Goal: Transaction & Acquisition: Purchase product/service

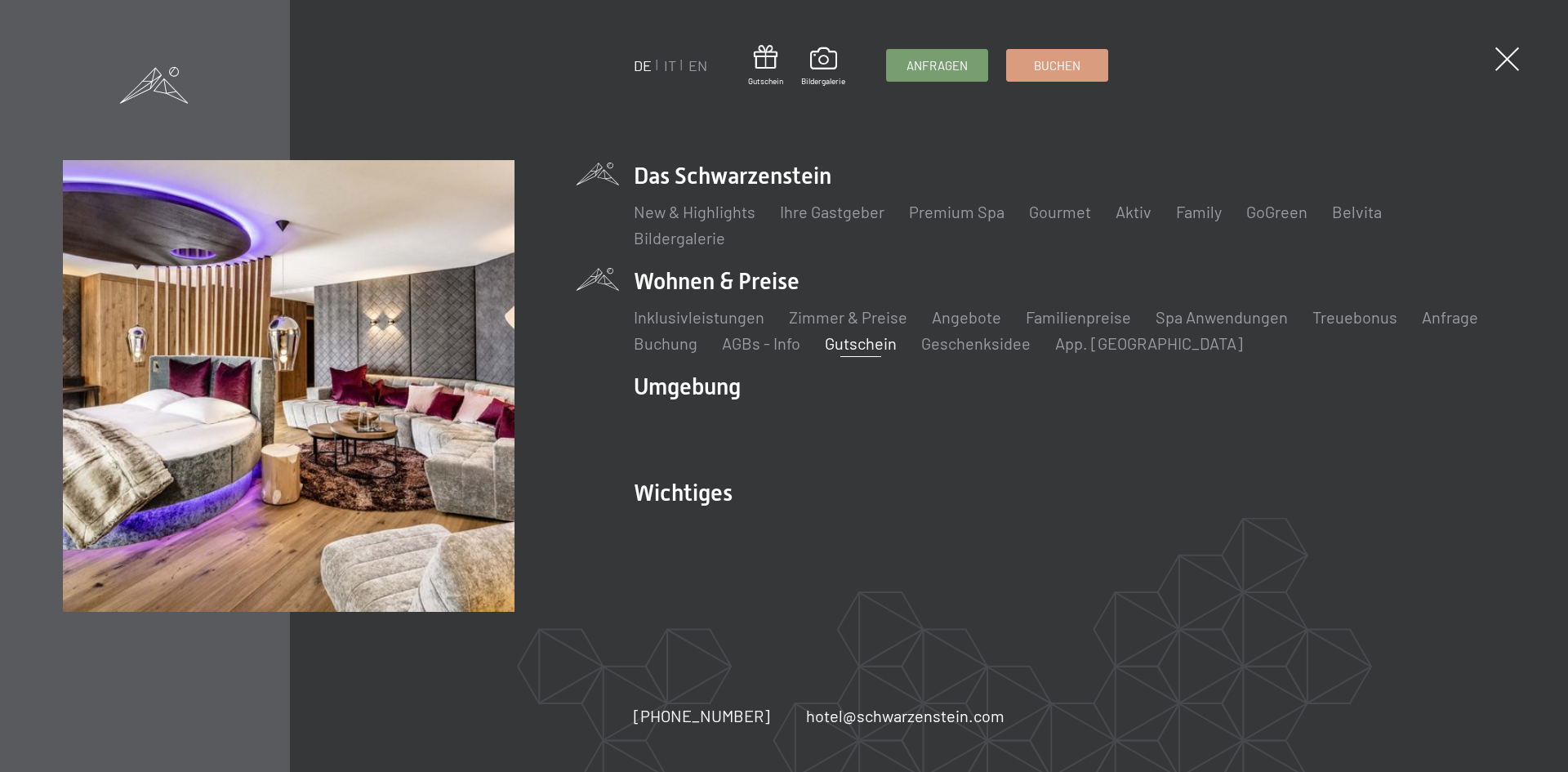
click at [854, 342] on link "Gutschein" at bounding box center [861, 343] width 72 height 19
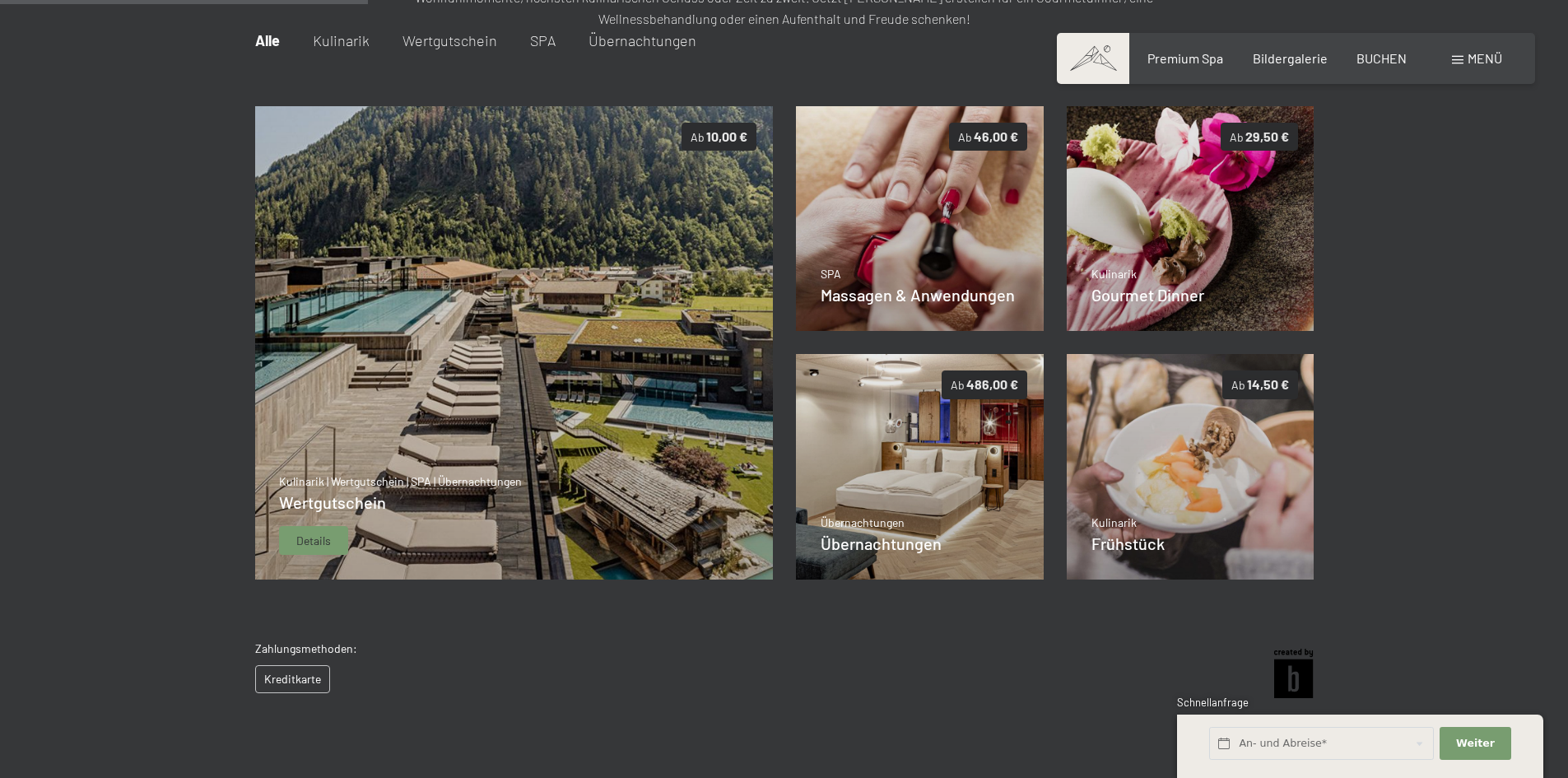
scroll to position [321, 0]
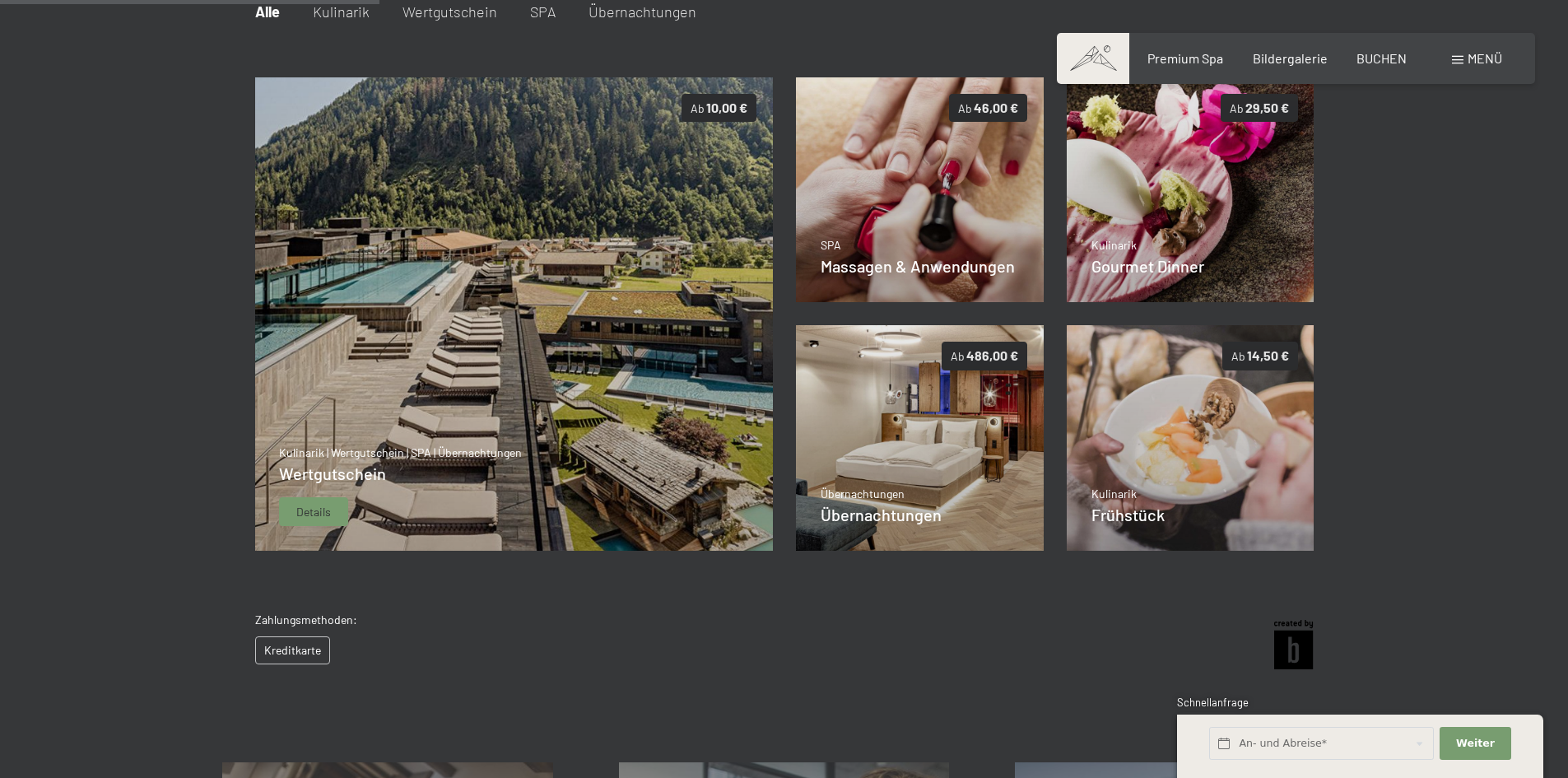
click at [639, 258] on img at bounding box center [514, 315] width 519 height 474
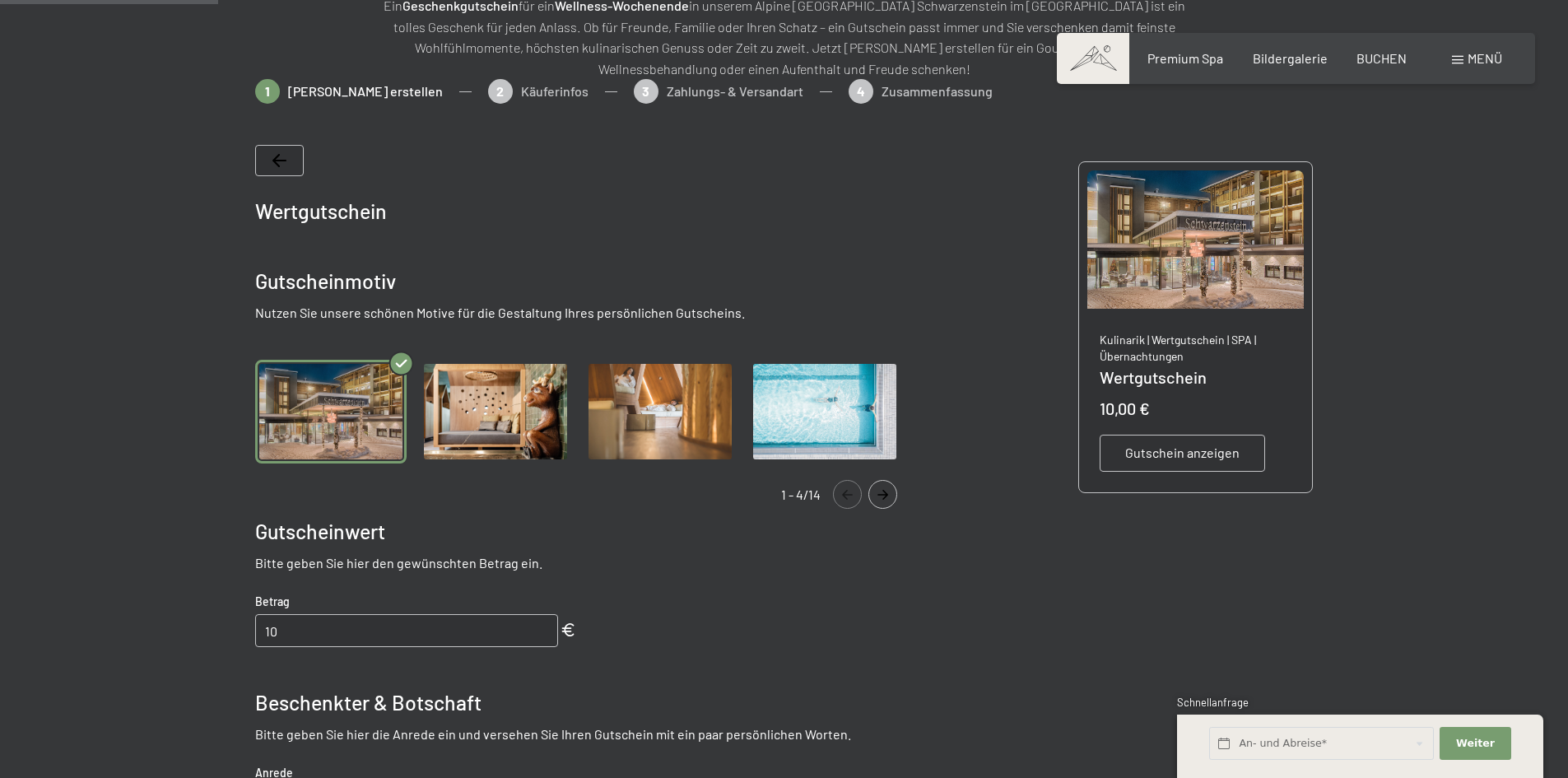
scroll to position [239, 0]
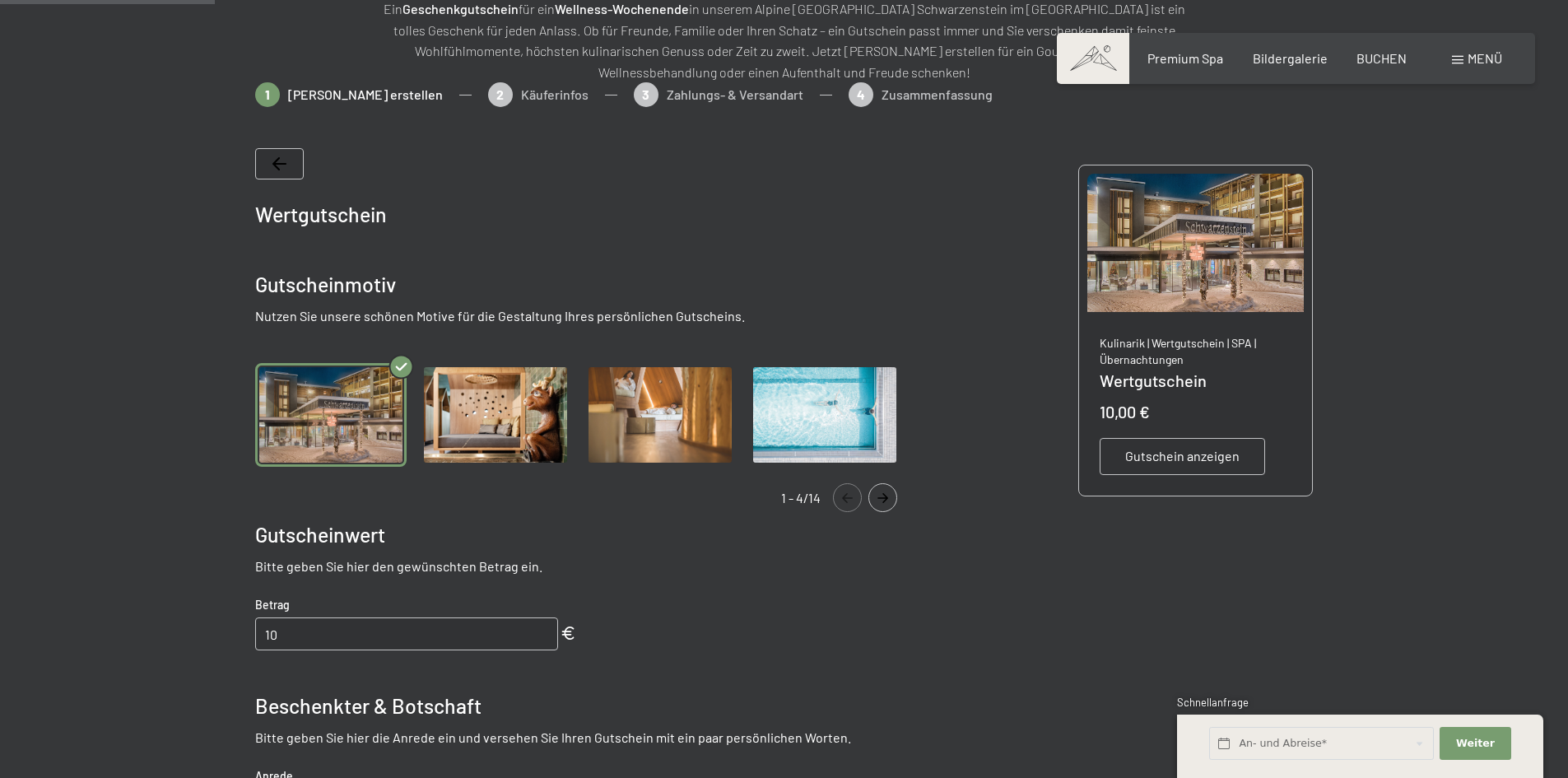
click at [885, 490] on button "Navigate to next slide" at bounding box center [883, 497] width 29 height 29
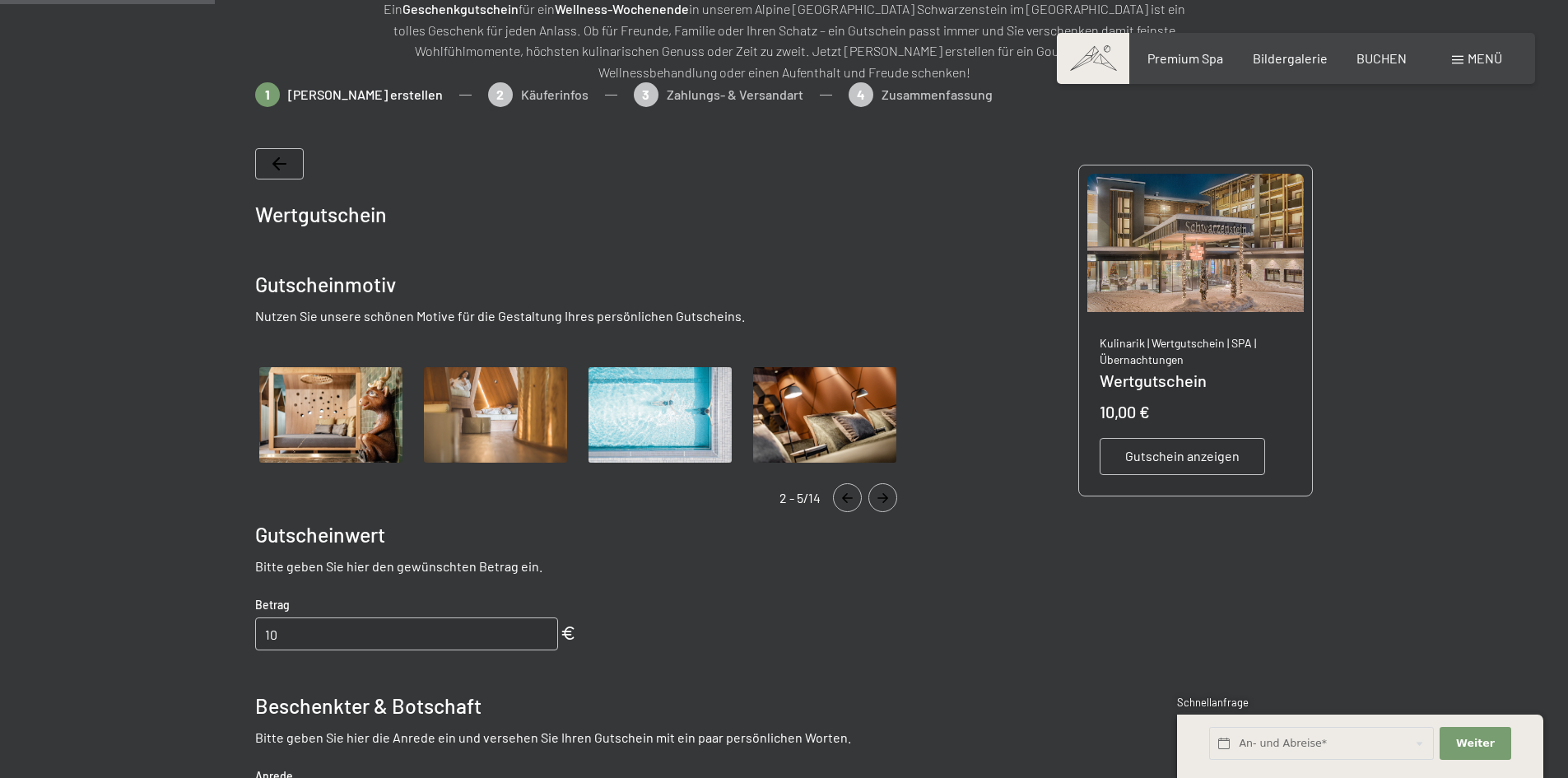
click at [885, 490] on button "Navigate to next slide" at bounding box center [883, 497] width 29 height 29
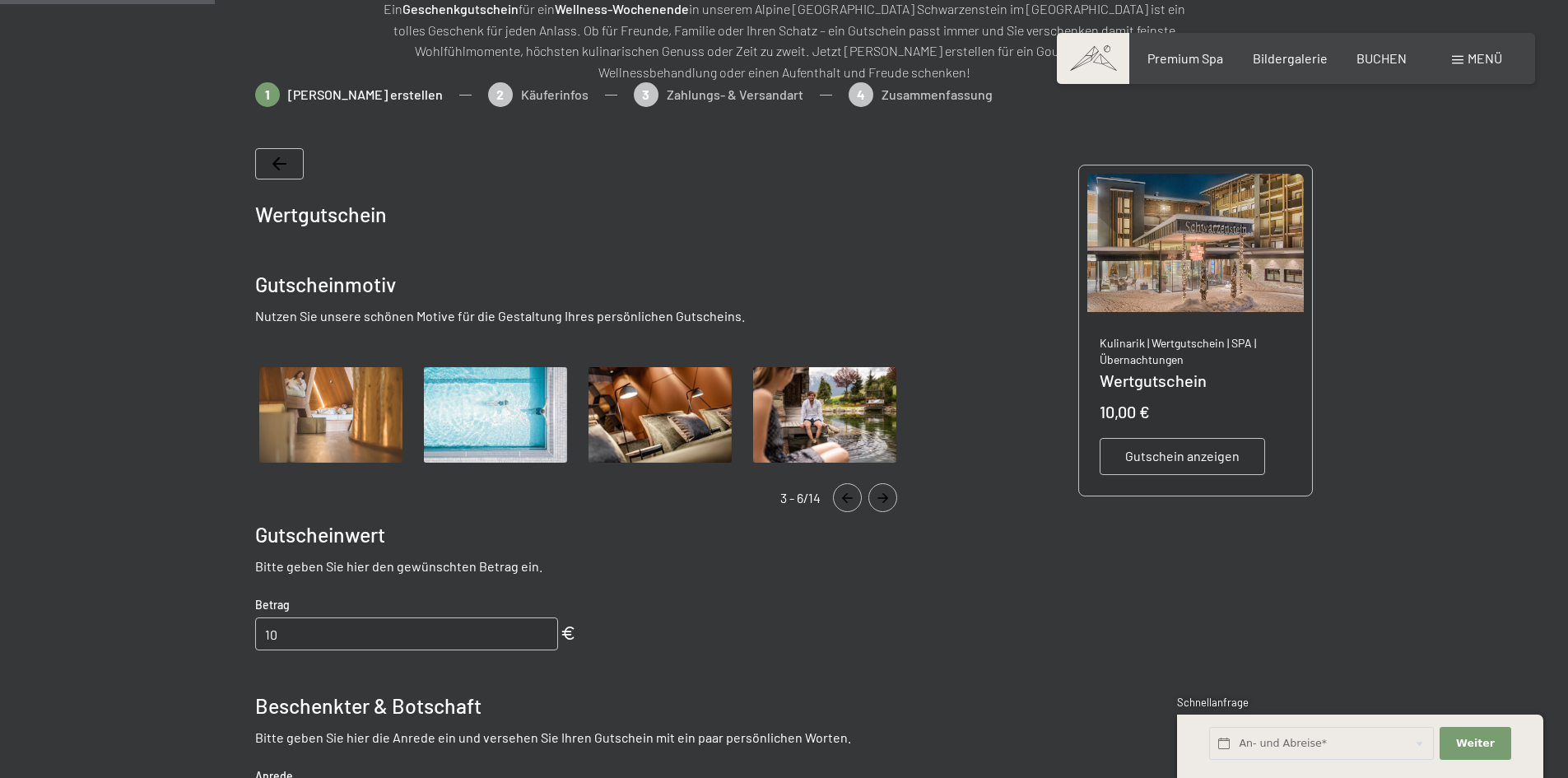
click at [885, 490] on button "Navigate to next slide" at bounding box center [883, 497] width 29 height 29
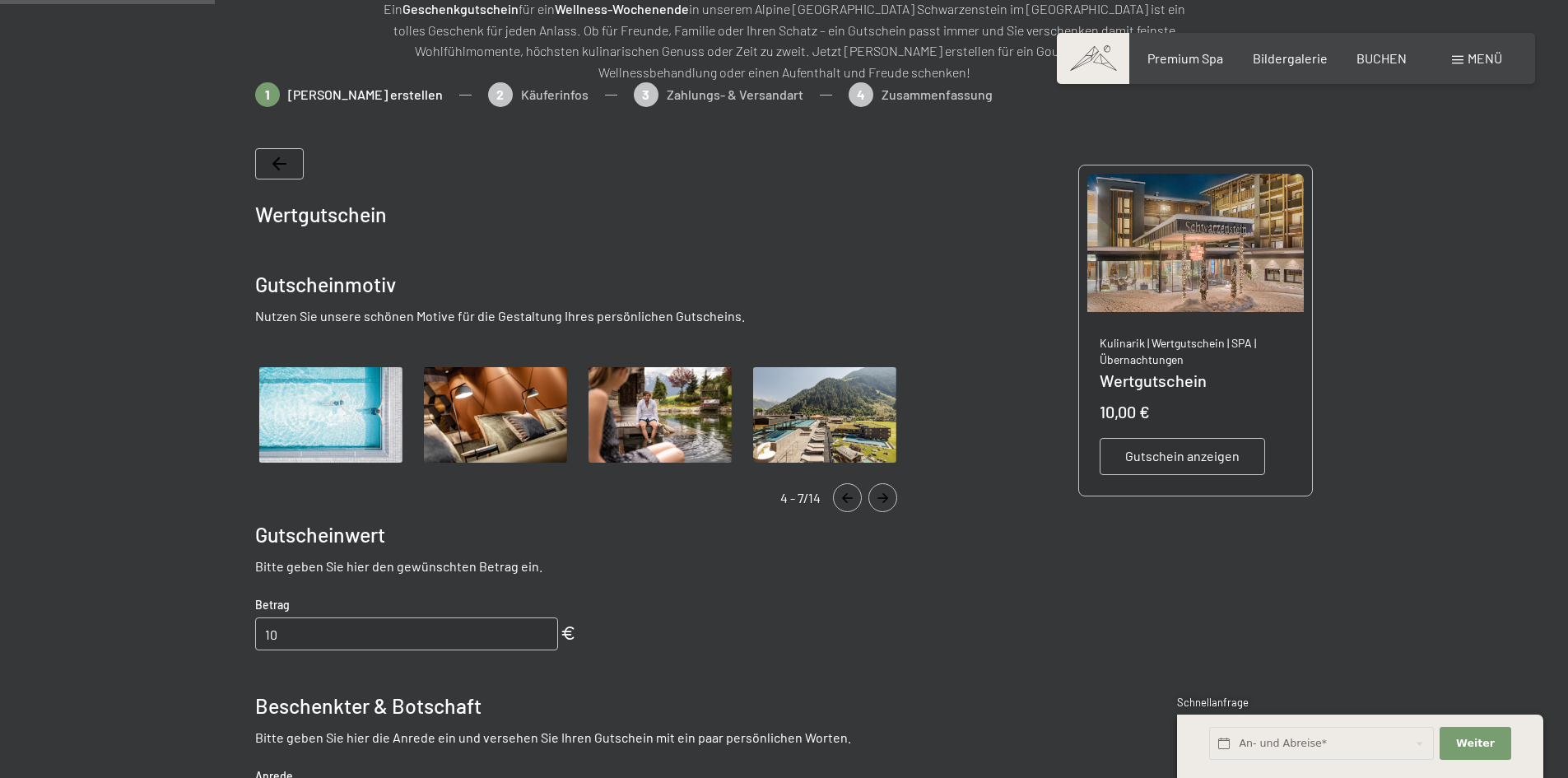
click at [885, 490] on button "Navigate to next slide" at bounding box center [883, 497] width 29 height 29
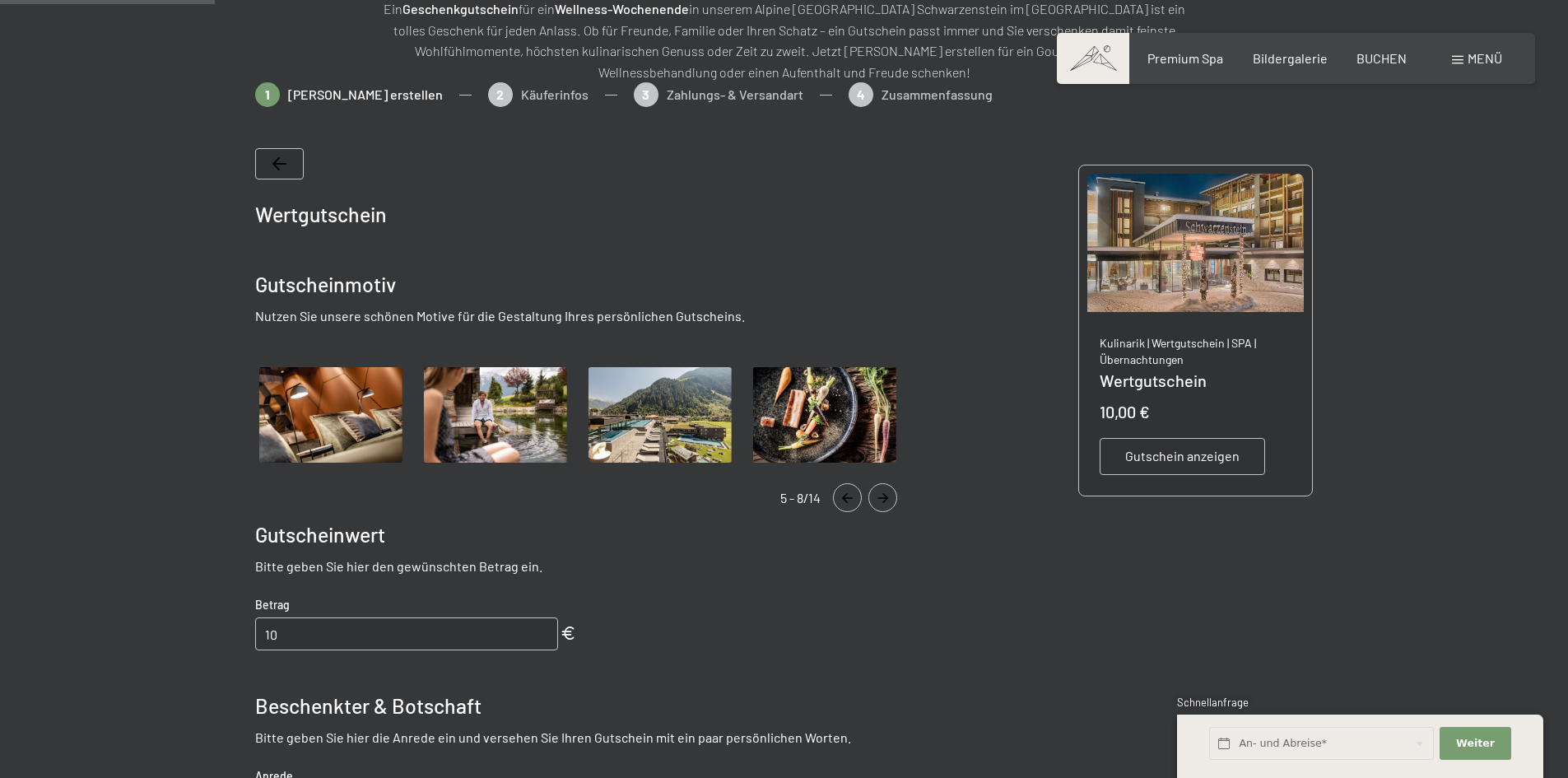
click at [885, 490] on button "Navigate to next slide" at bounding box center [883, 497] width 29 height 29
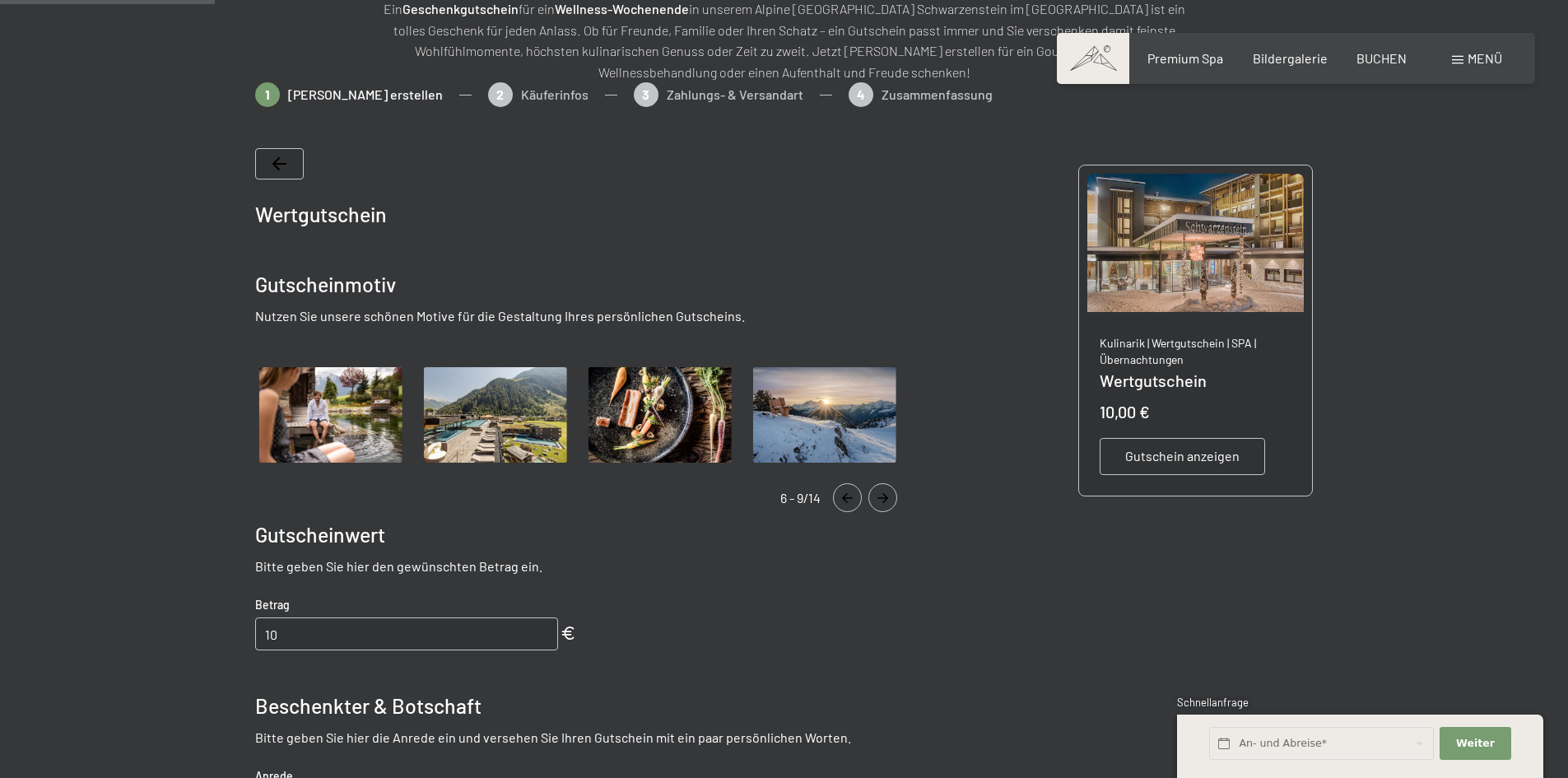
click at [885, 490] on button "Navigate to next slide" at bounding box center [883, 497] width 29 height 29
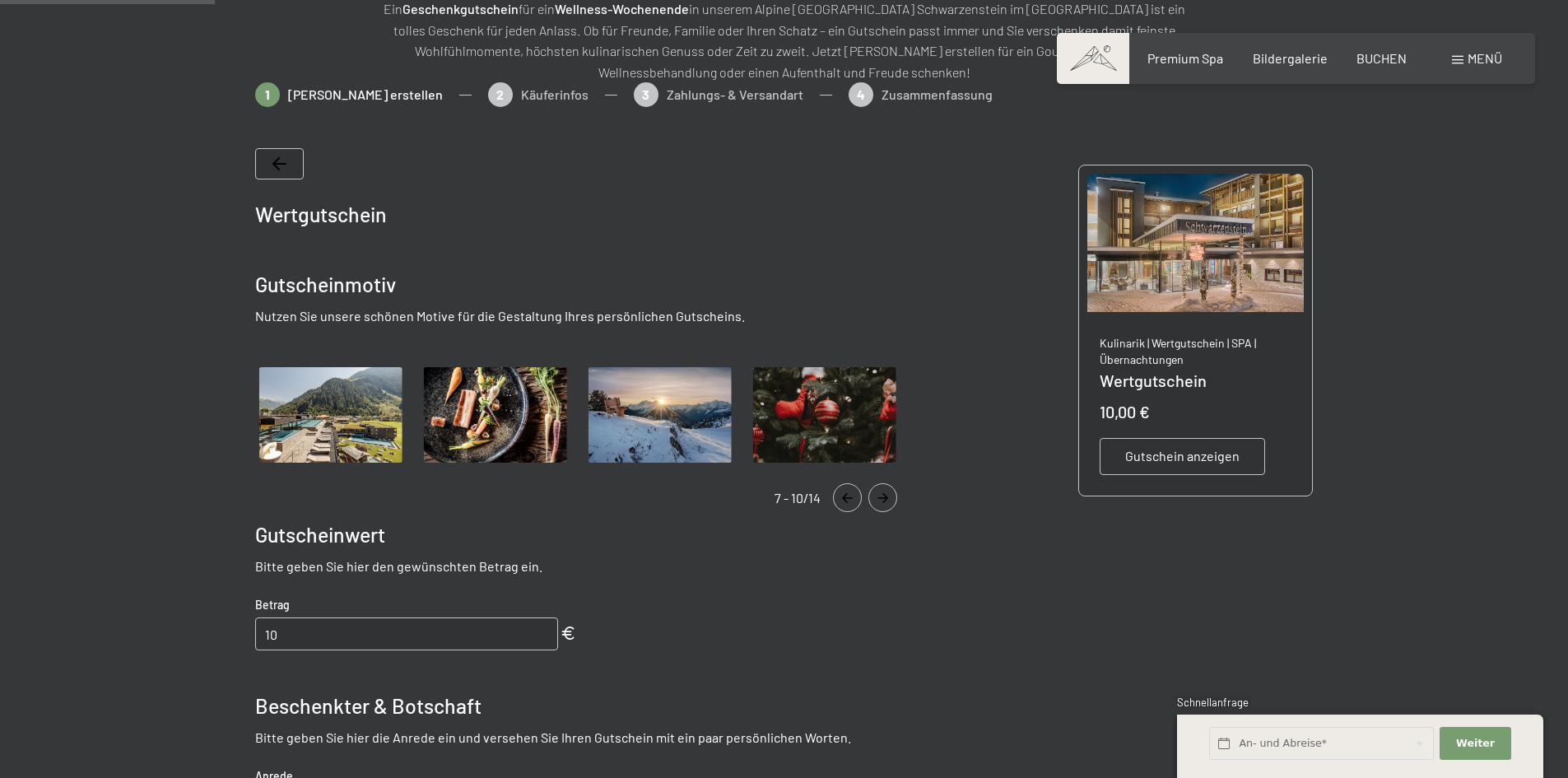
click at [885, 490] on button "Navigate to next slide" at bounding box center [883, 497] width 29 height 29
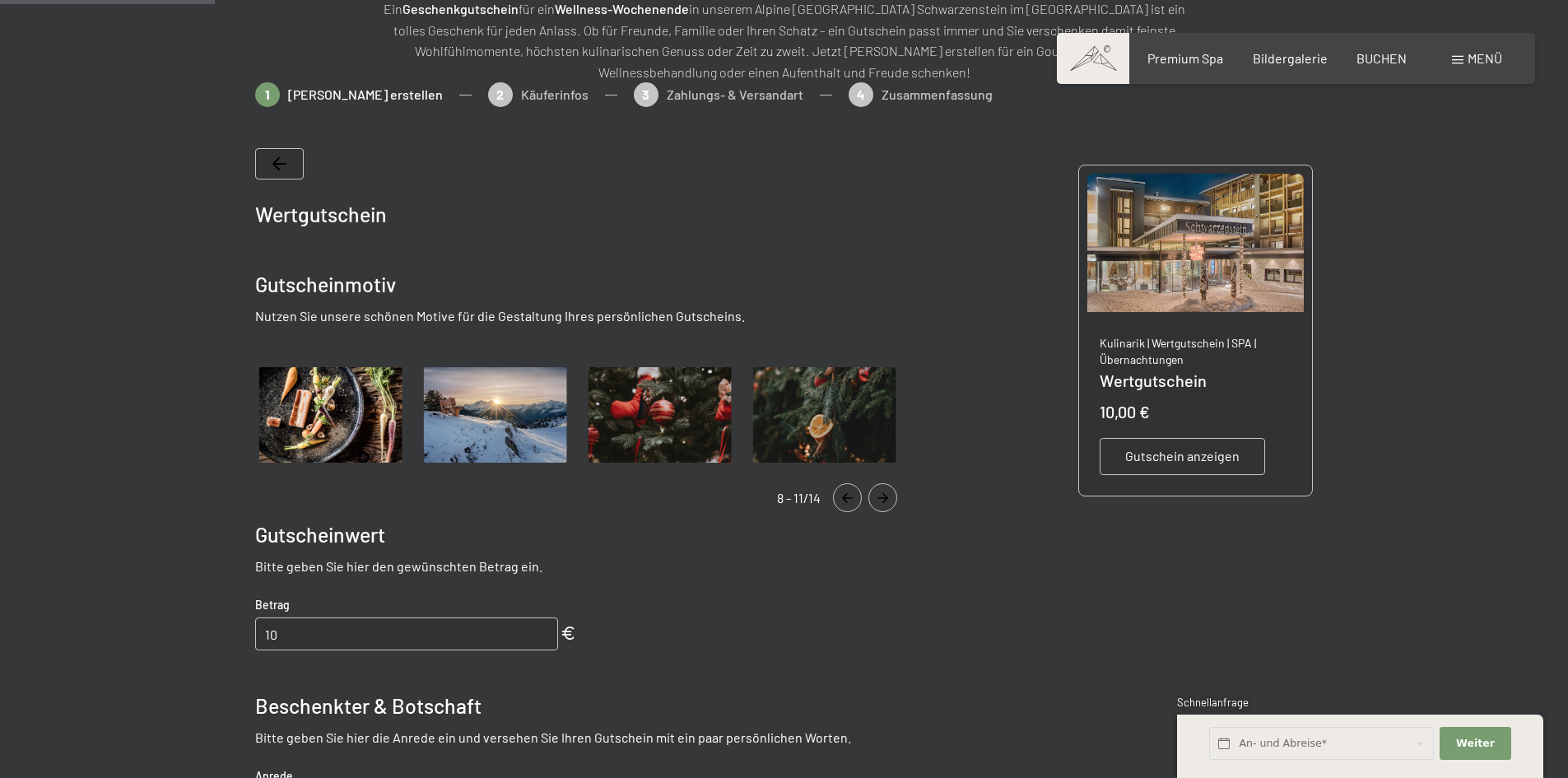
click at [885, 490] on button "Navigate to next slide" at bounding box center [883, 497] width 29 height 29
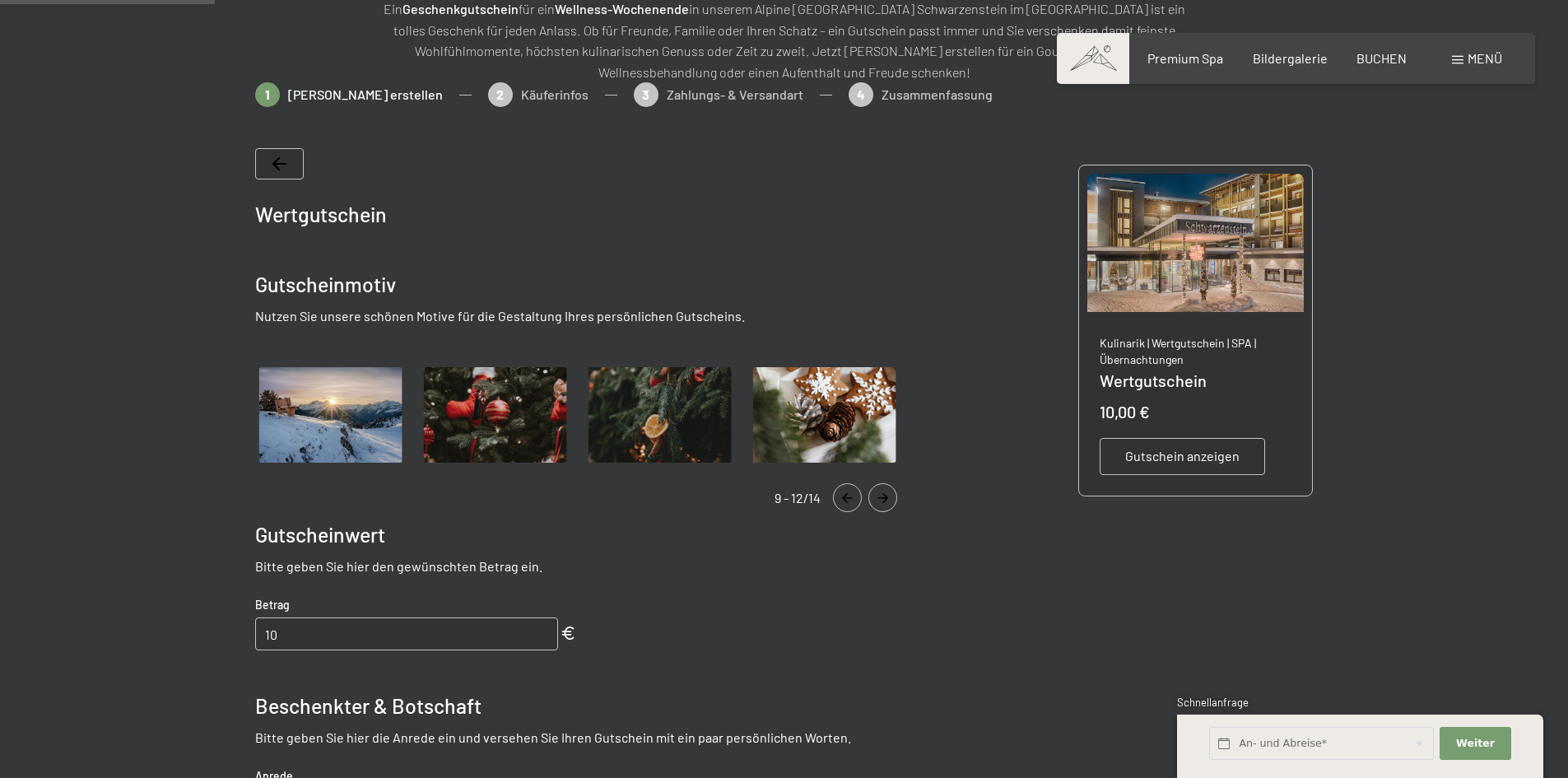
click at [885, 490] on button "Navigate to next slide" at bounding box center [883, 497] width 29 height 29
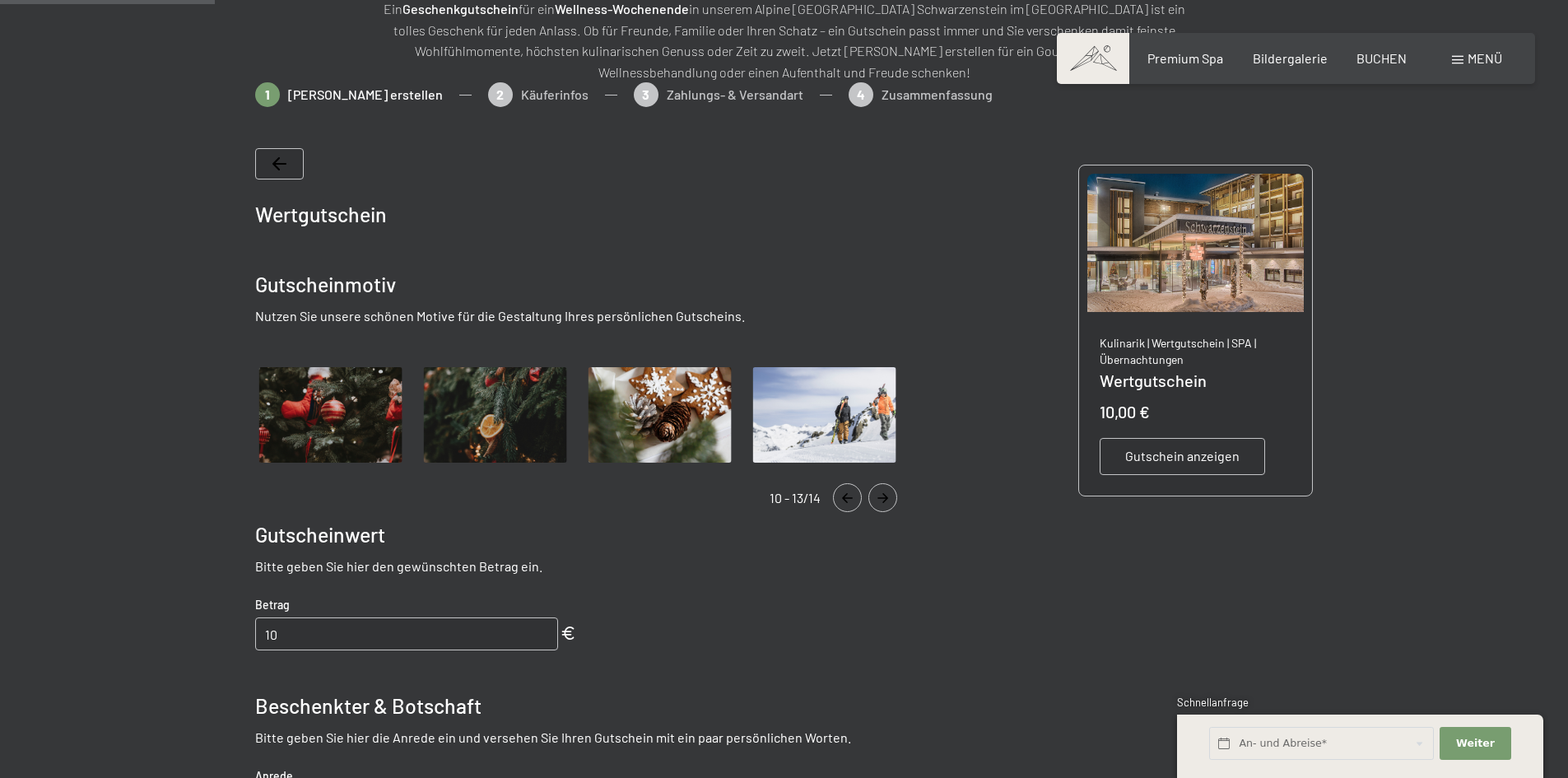
click at [885, 490] on button "Navigate to next slide" at bounding box center [883, 497] width 29 height 29
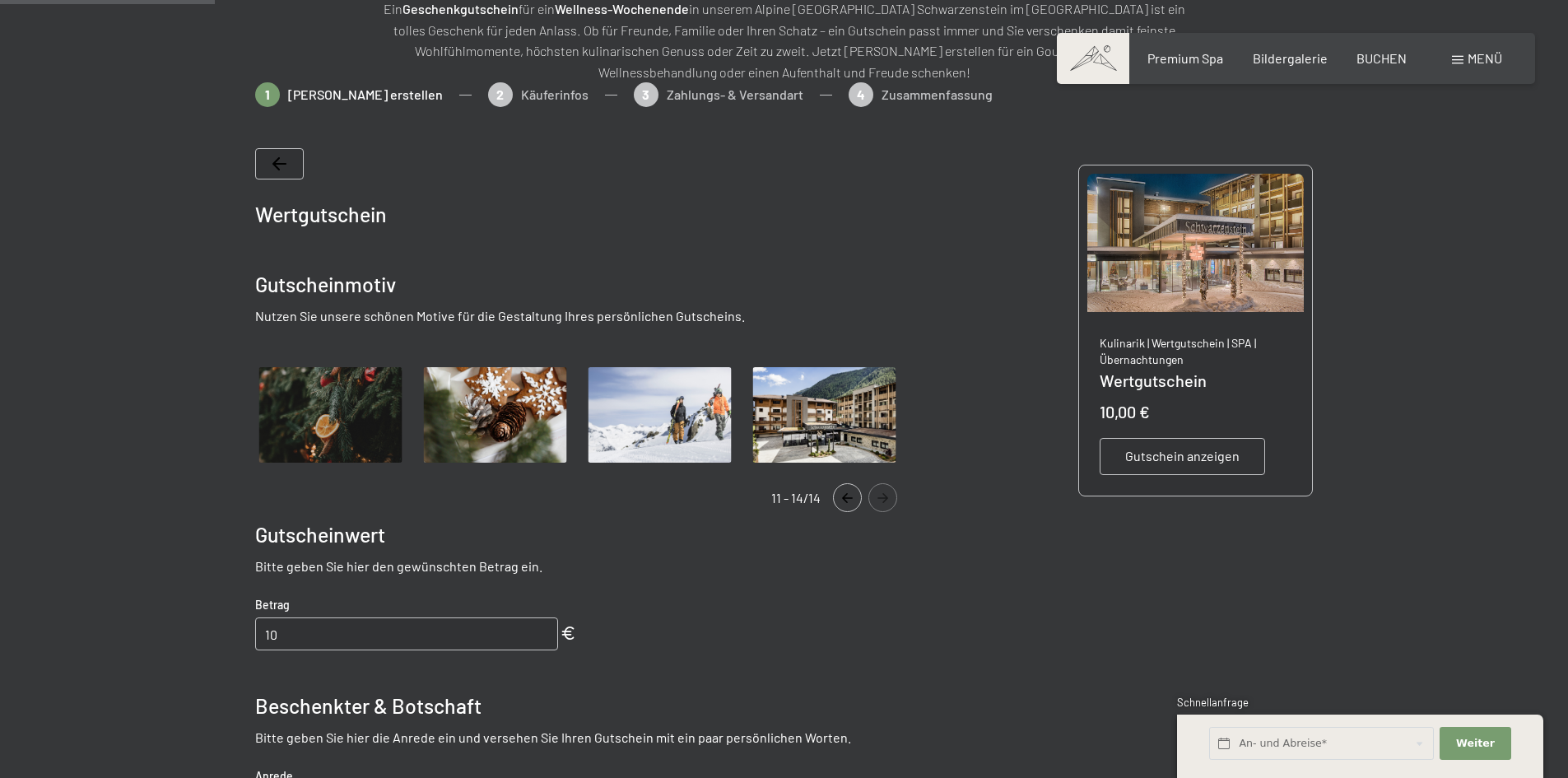
click at [885, 490] on button "Navigate to next slide" at bounding box center [883, 497] width 29 height 29
click at [887, 501] on icon "Navigate to next slide" at bounding box center [883, 498] width 27 height 10
click at [839, 500] on icon "Navigate to previous slide" at bounding box center [848, 498] width 27 height 10
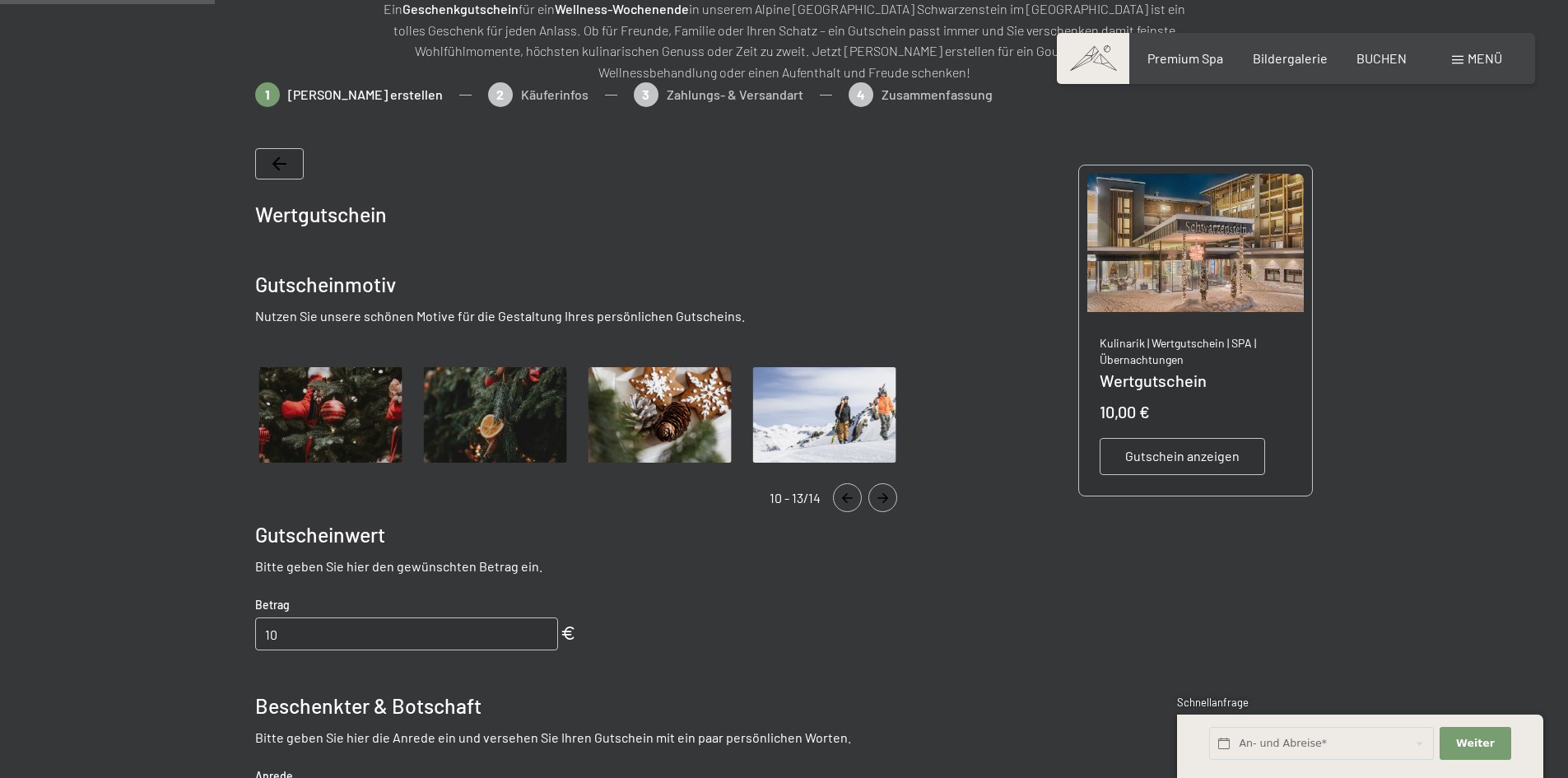
click at [839, 500] on icon "Navigate to previous slide" at bounding box center [848, 498] width 27 height 10
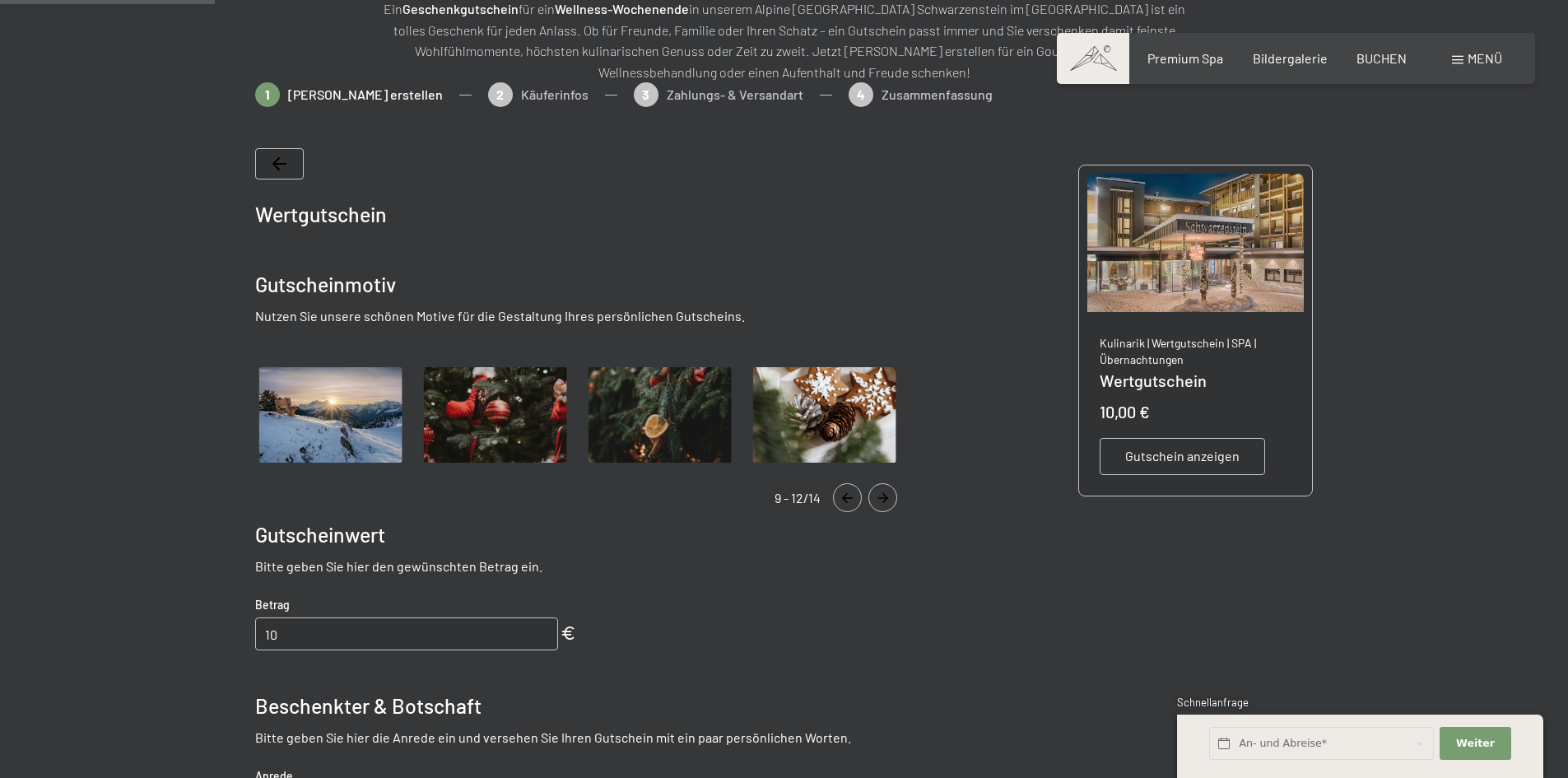
click at [839, 500] on icon "Navigate to previous slide" at bounding box center [848, 498] width 27 height 10
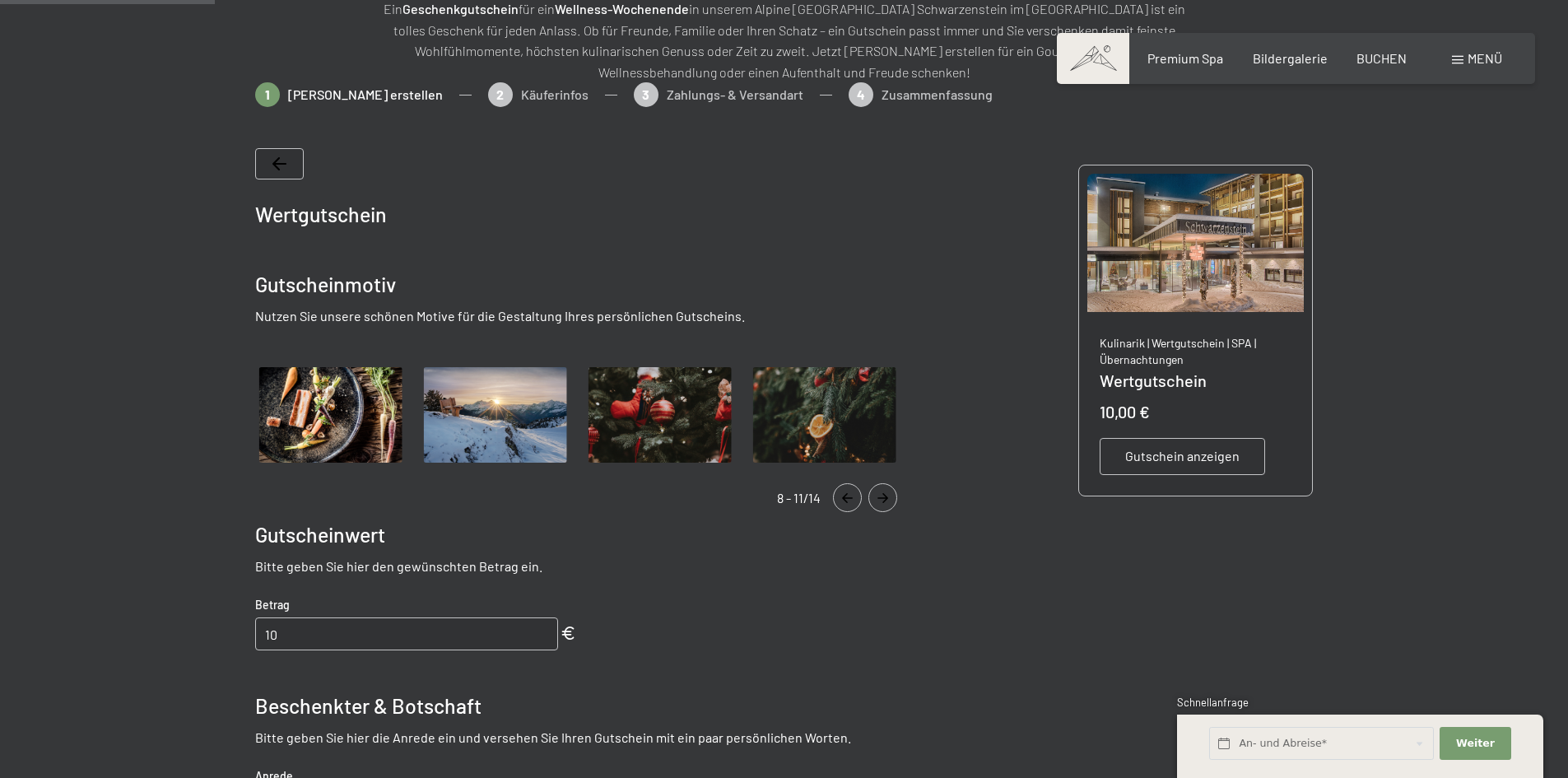
click at [839, 500] on icon "Navigate to previous slide" at bounding box center [848, 498] width 27 height 10
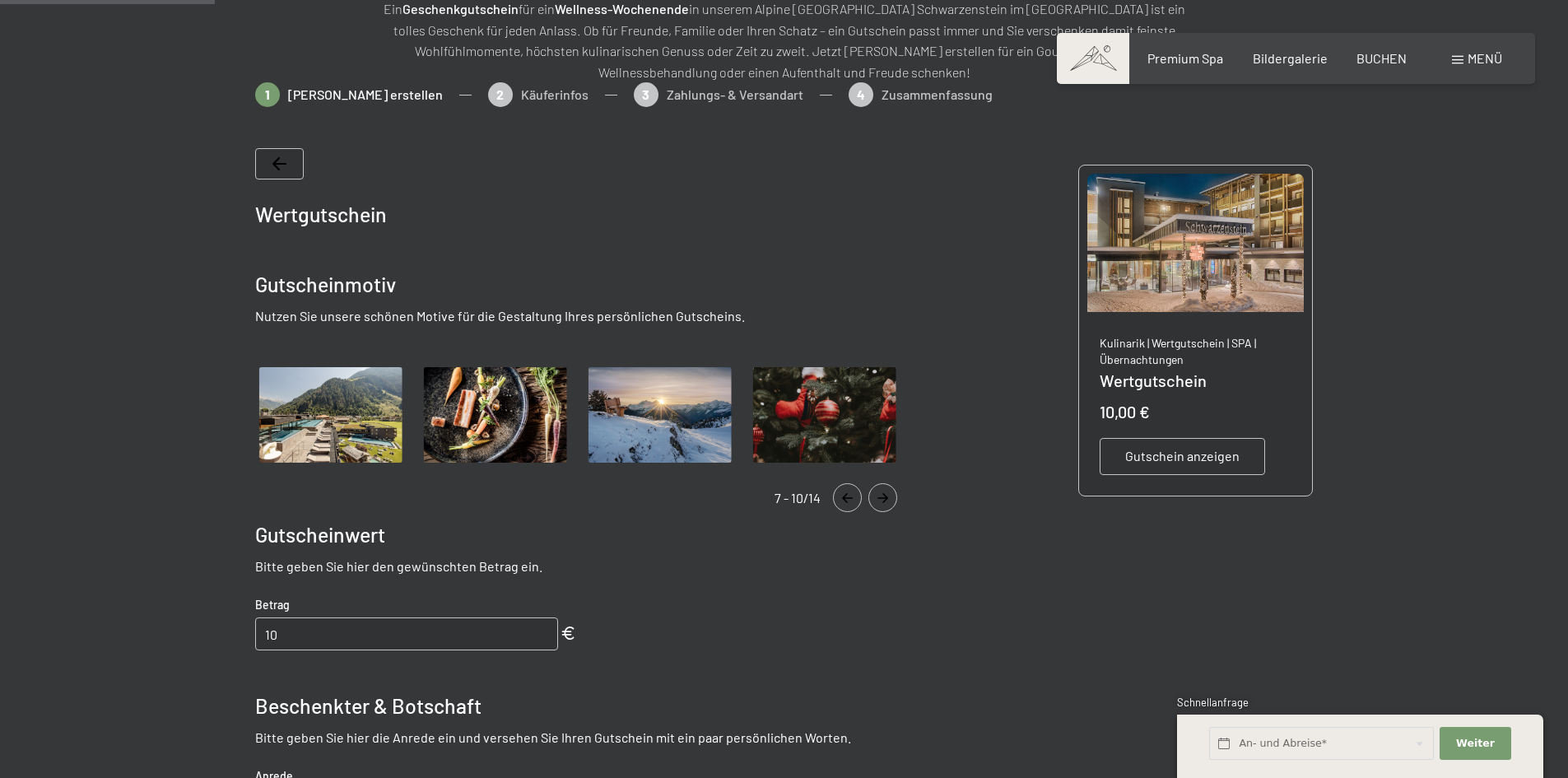
click at [839, 500] on icon "Navigate to previous slide" at bounding box center [848, 498] width 27 height 10
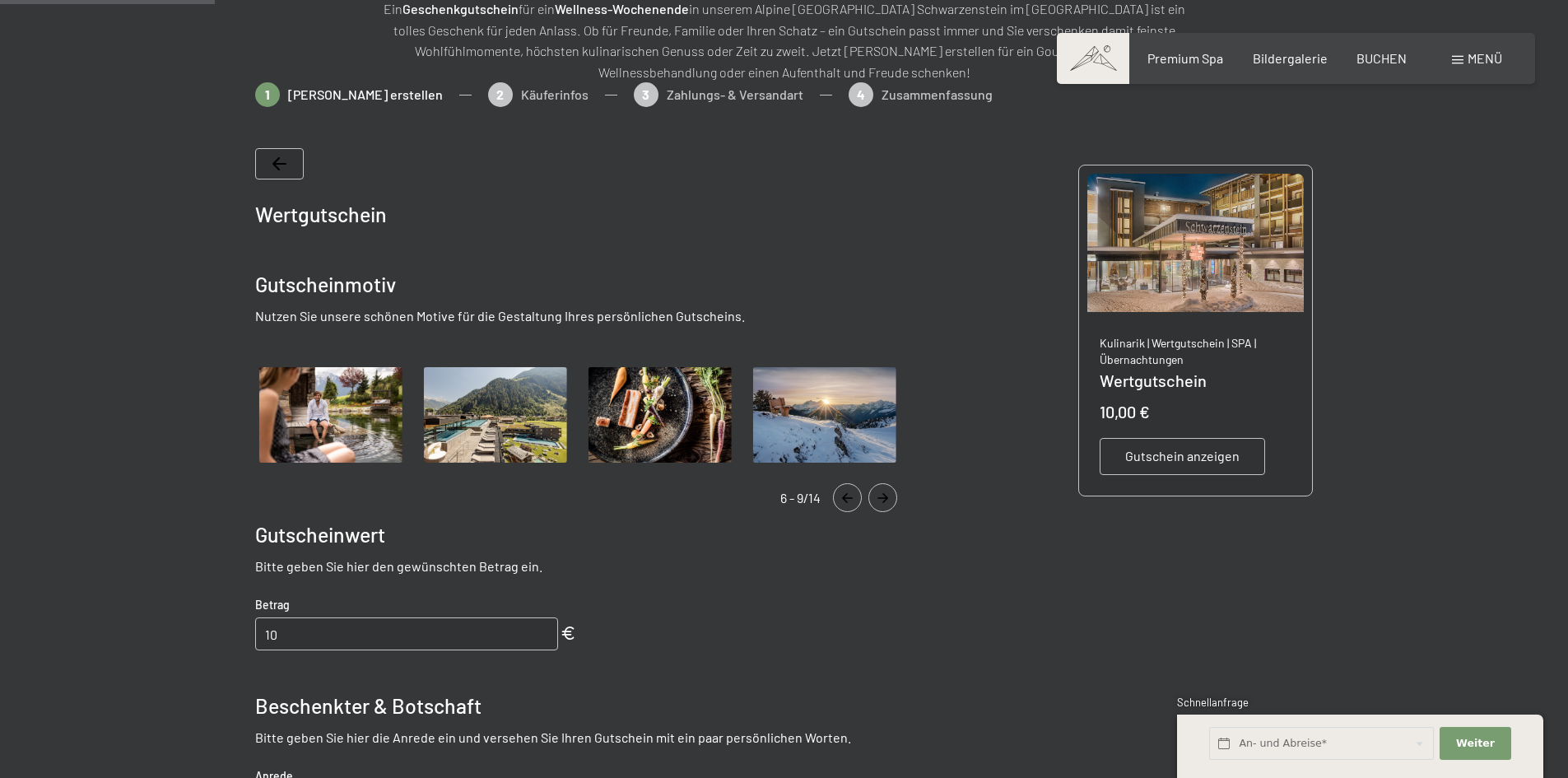
click at [839, 500] on icon "Navigate to previous slide" at bounding box center [848, 498] width 27 height 10
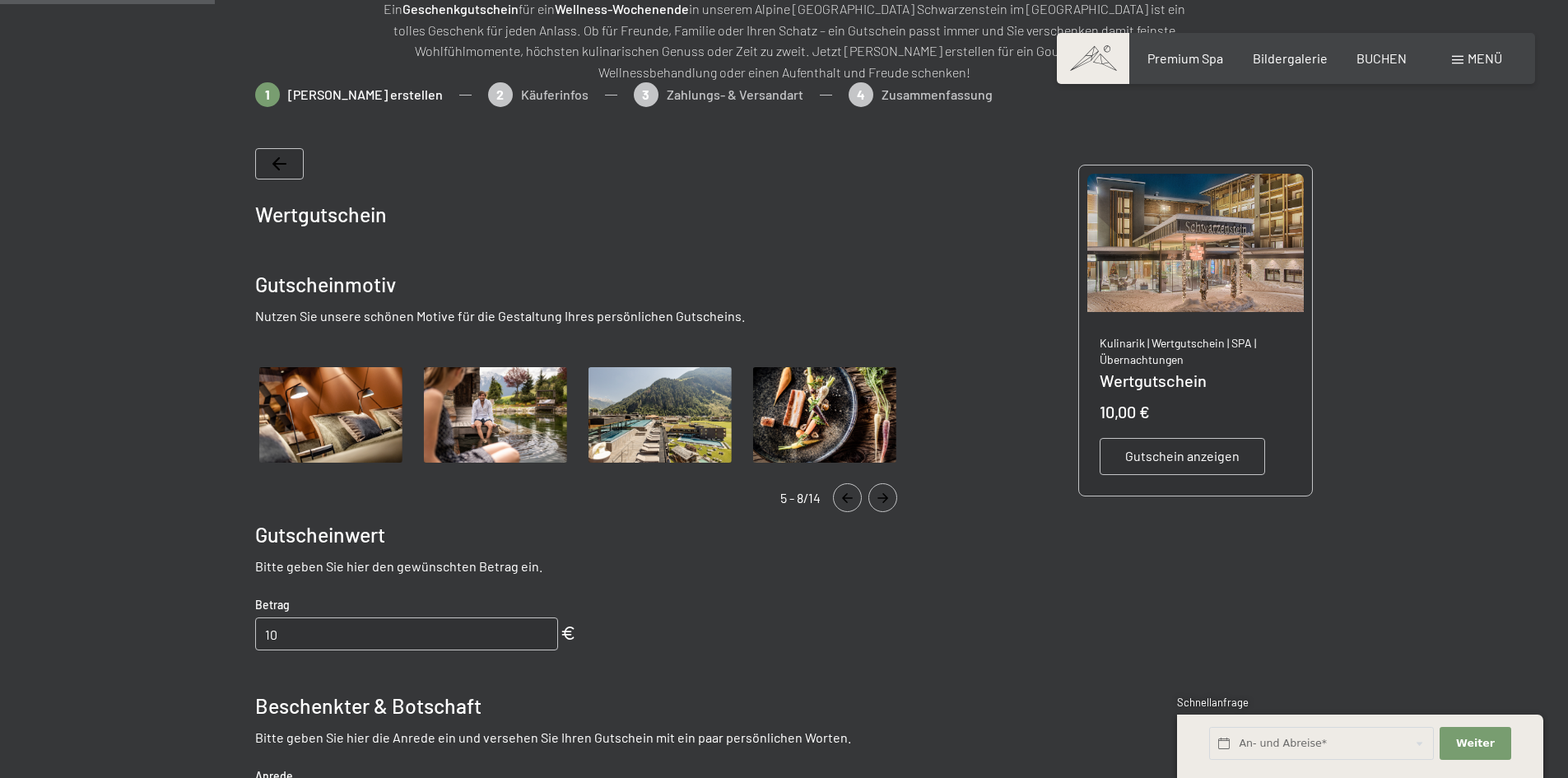
click at [839, 500] on icon "Navigate to previous slide" at bounding box center [848, 498] width 27 height 10
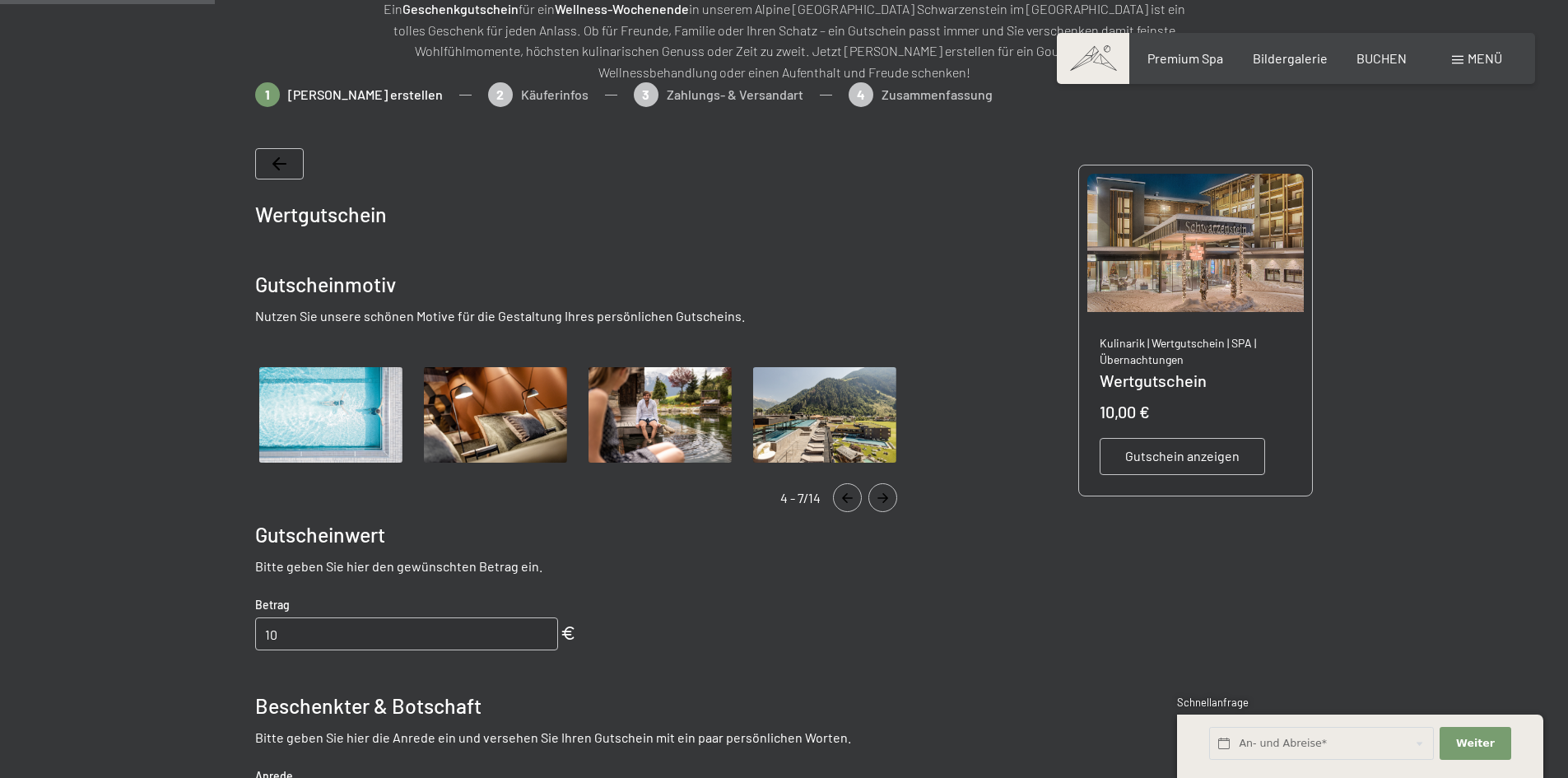
click at [823, 437] on img "Gallery" at bounding box center [825, 415] width 151 height 105
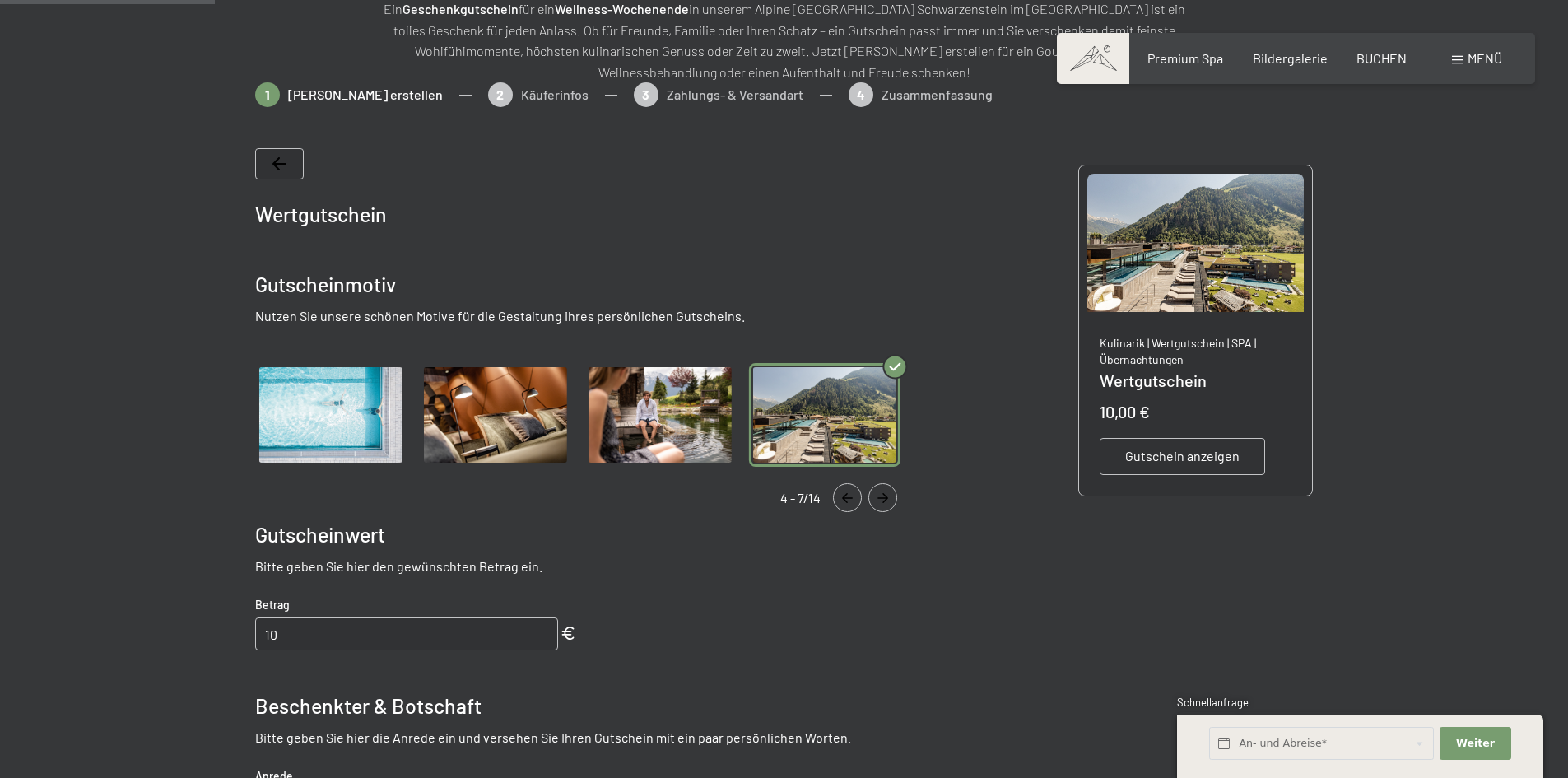
click at [1165, 457] on span "Gutschein anzeigen" at bounding box center [1182, 456] width 115 height 18
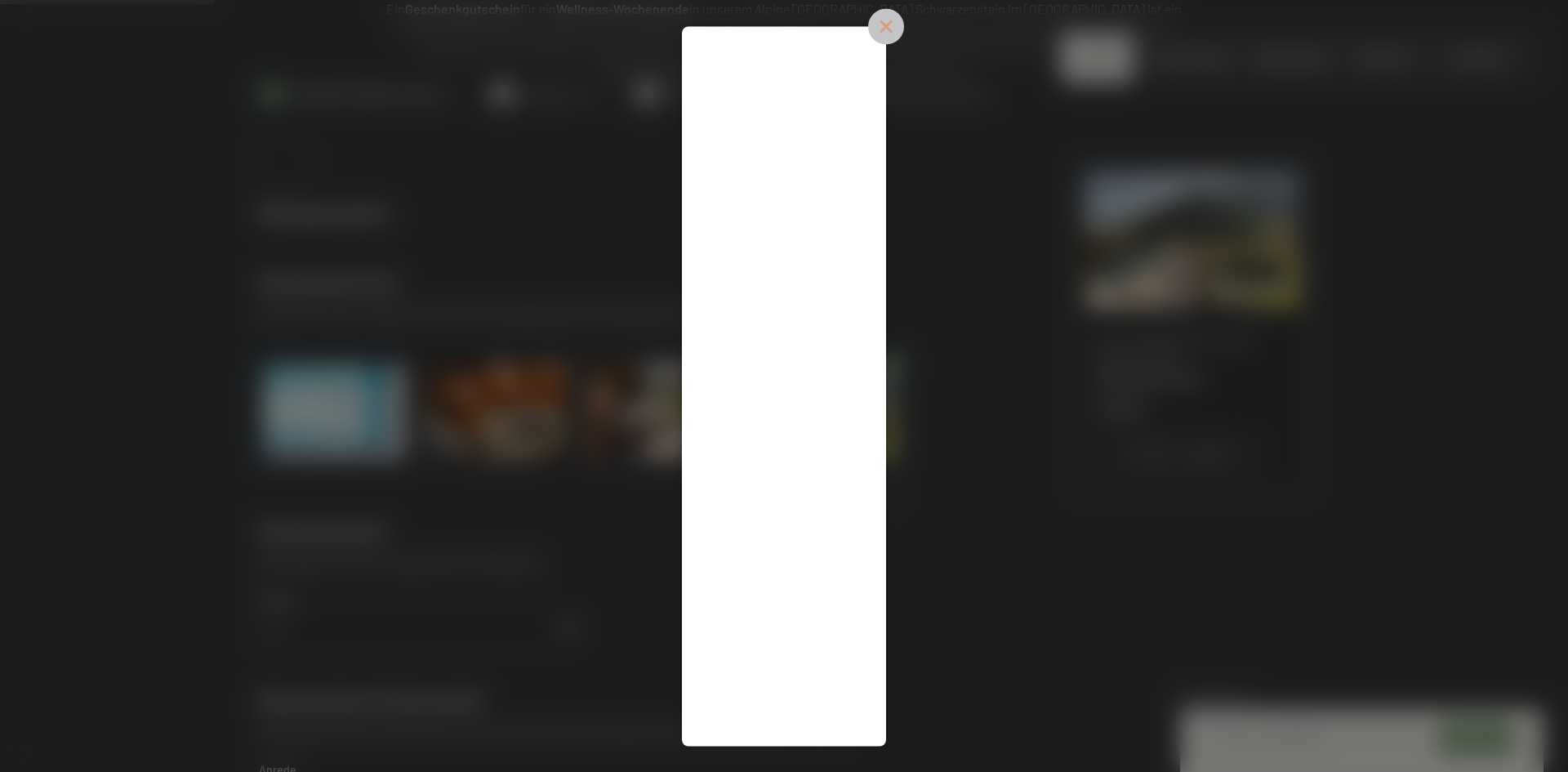
click at [887, 19] on icon at bounding box center [886, 26] width 36 height 36
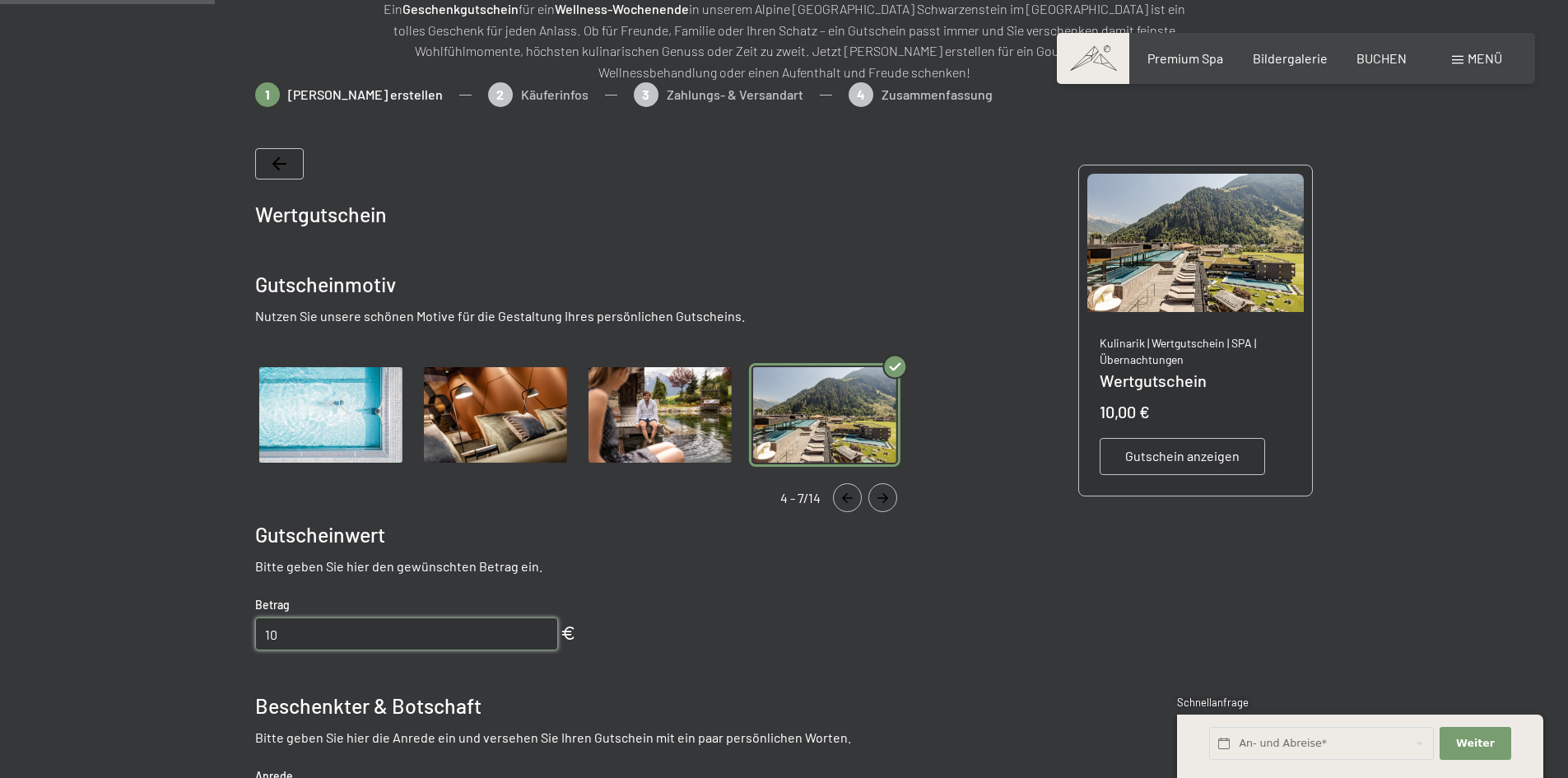
drag, startPoint x: 299, startPoint y: 636, endPoint x: 243, endPoint y: 631, distance: 56.2
click at [243, 631] on bn-voucher-app at bounding box center [783, 630] width 1123 height 1096
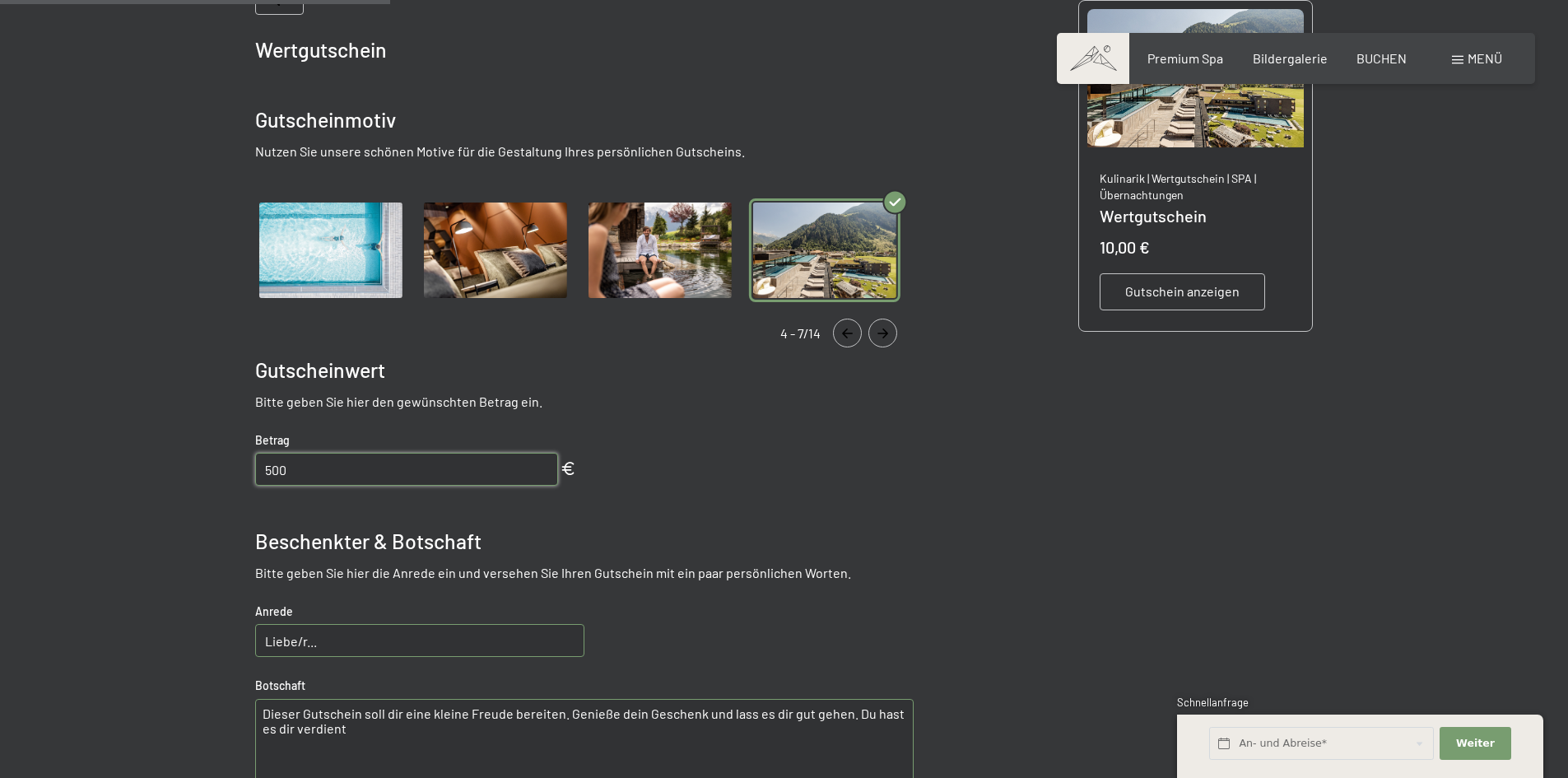
scroll to position [486, 0]
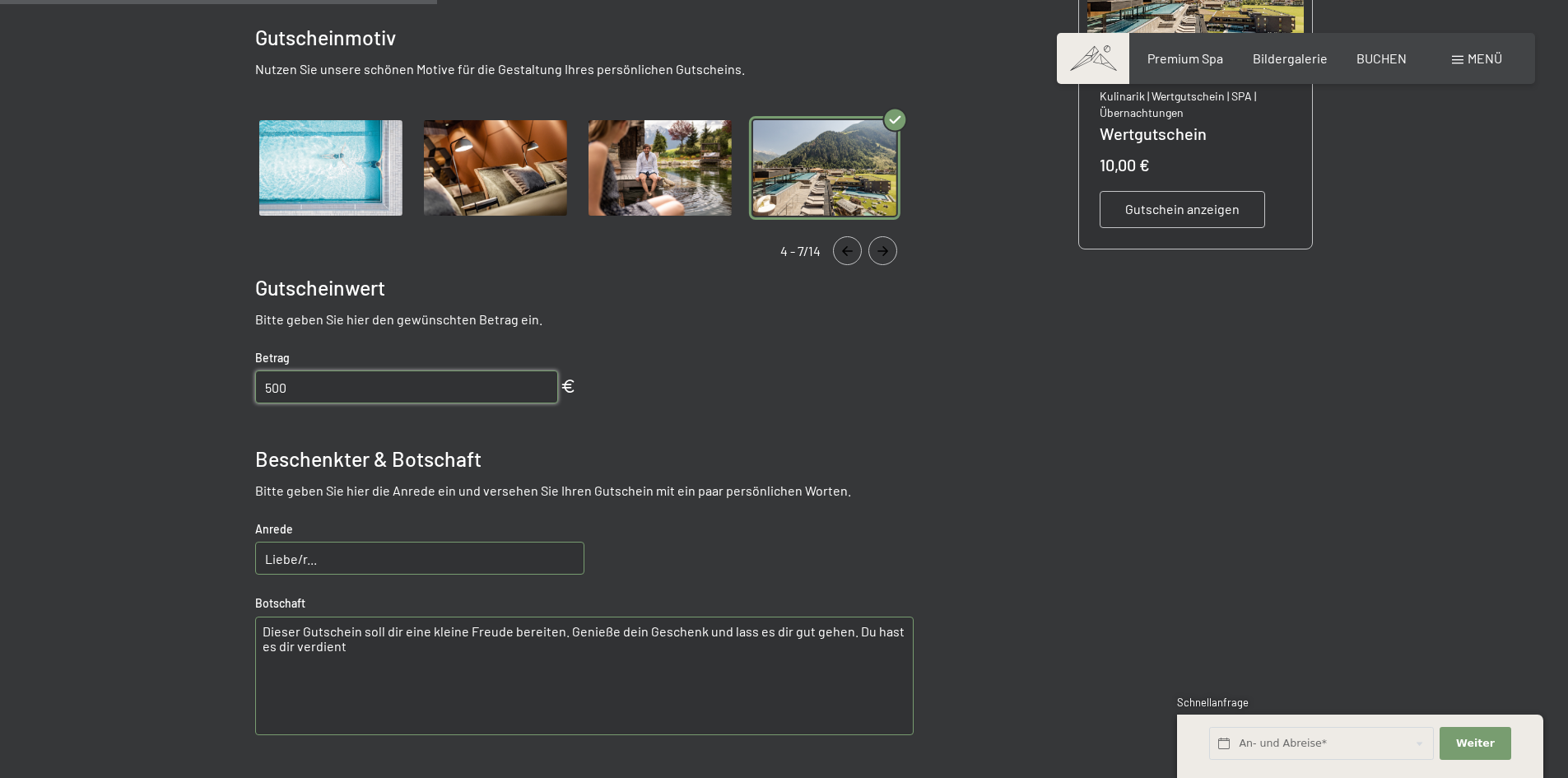
type input "500"
click at [315, 565] on input "Liebe/r..." at bounding box center [419, 558] width 329 height 33
drag, startPoint x: 315, startPoint y: 565, endPoint x: 266, endPoint y: 555, distance: 50.0
click at [266, 555] on input "Liebe/r..." at bounding box center [419, 558] width 329 height 33
drag, startPoint x: 324, startPoint y: 555, endPoint x: 248, endPoint y: 556, distance: 76.0
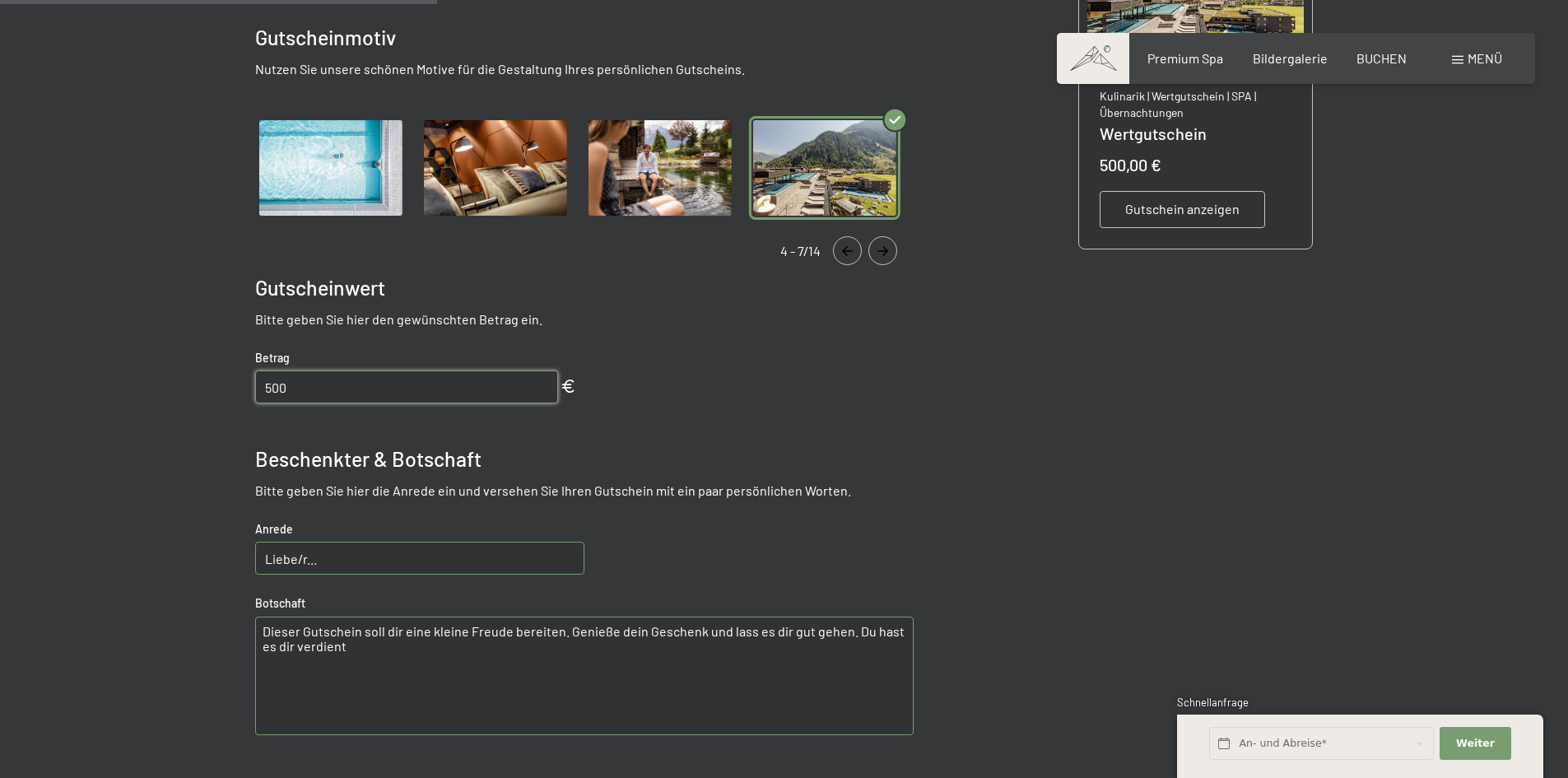
click at [248, 556] on bn-voucher-app at bounding box center [783, 383] width 1123 height 1096
type input "Lieber [PERSON_NAME],"
click at [346, 649] on textarea "Dieser Gutschein soll dir eine kleine Freude bereiten. Genieße dein Geschenk un…" at bounding box center [584, 675] width 658 height 118
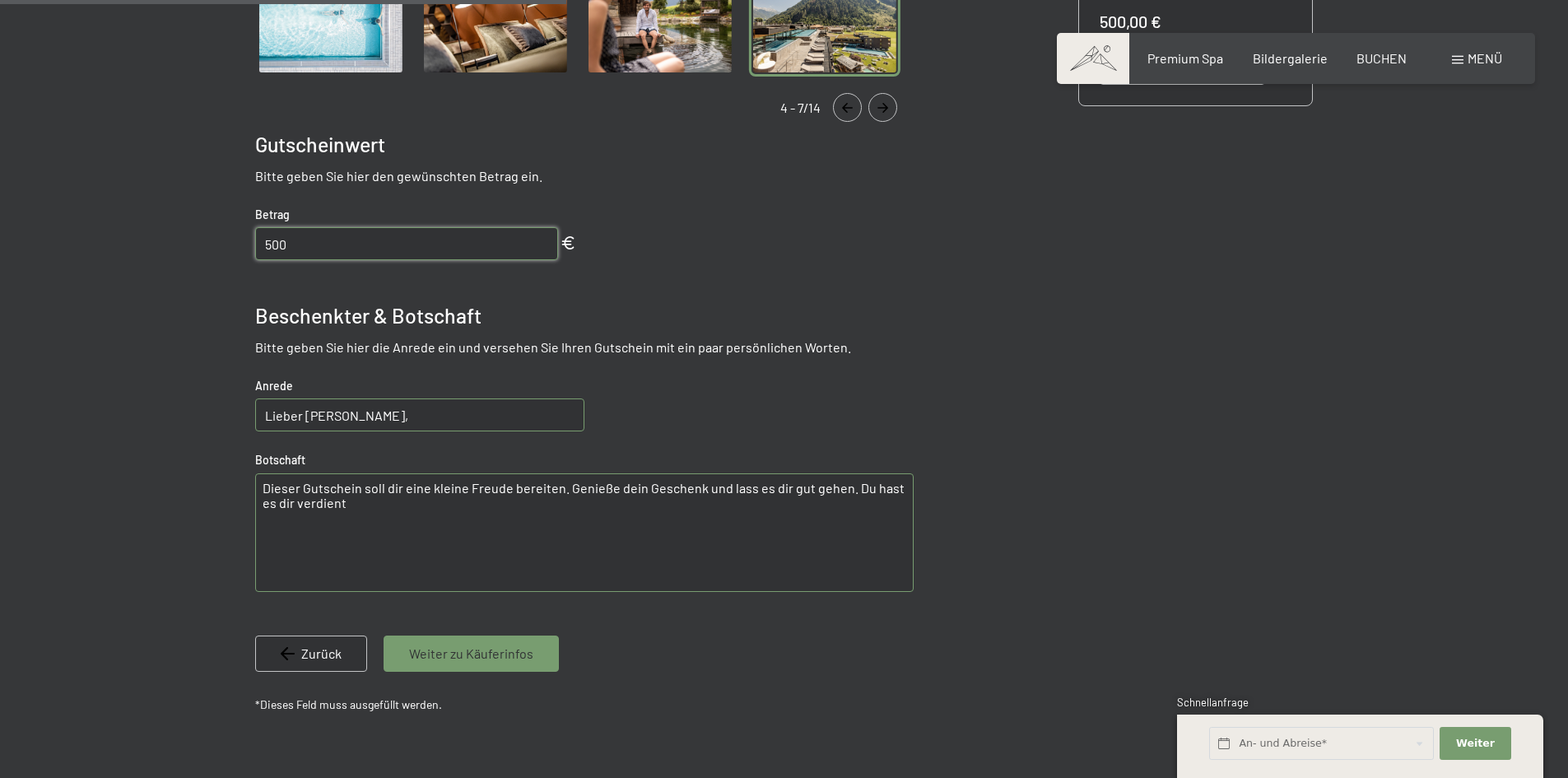
scroll to position [658, 0]
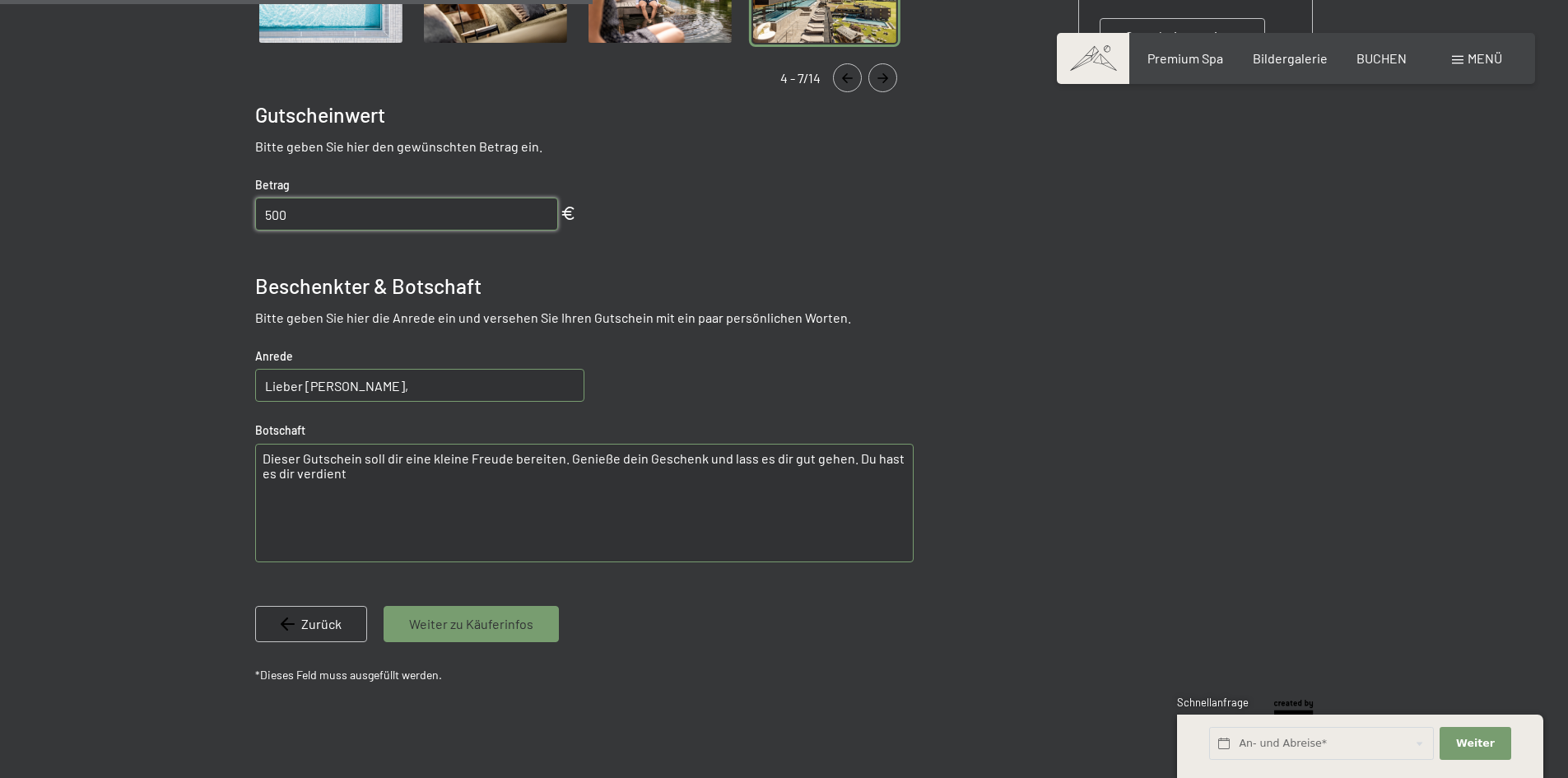
drag, startPoint x: 344, startPoint y: 477, endPoint x: 257, endPoint y: 449, distance: 91.4
click at [257, 449] on textarea "Dieser Gutschein soll dir eine kleine Freude bereiten. Genieße dein Geschenk un…" at bounding box center [584, 503] width 658 height 118
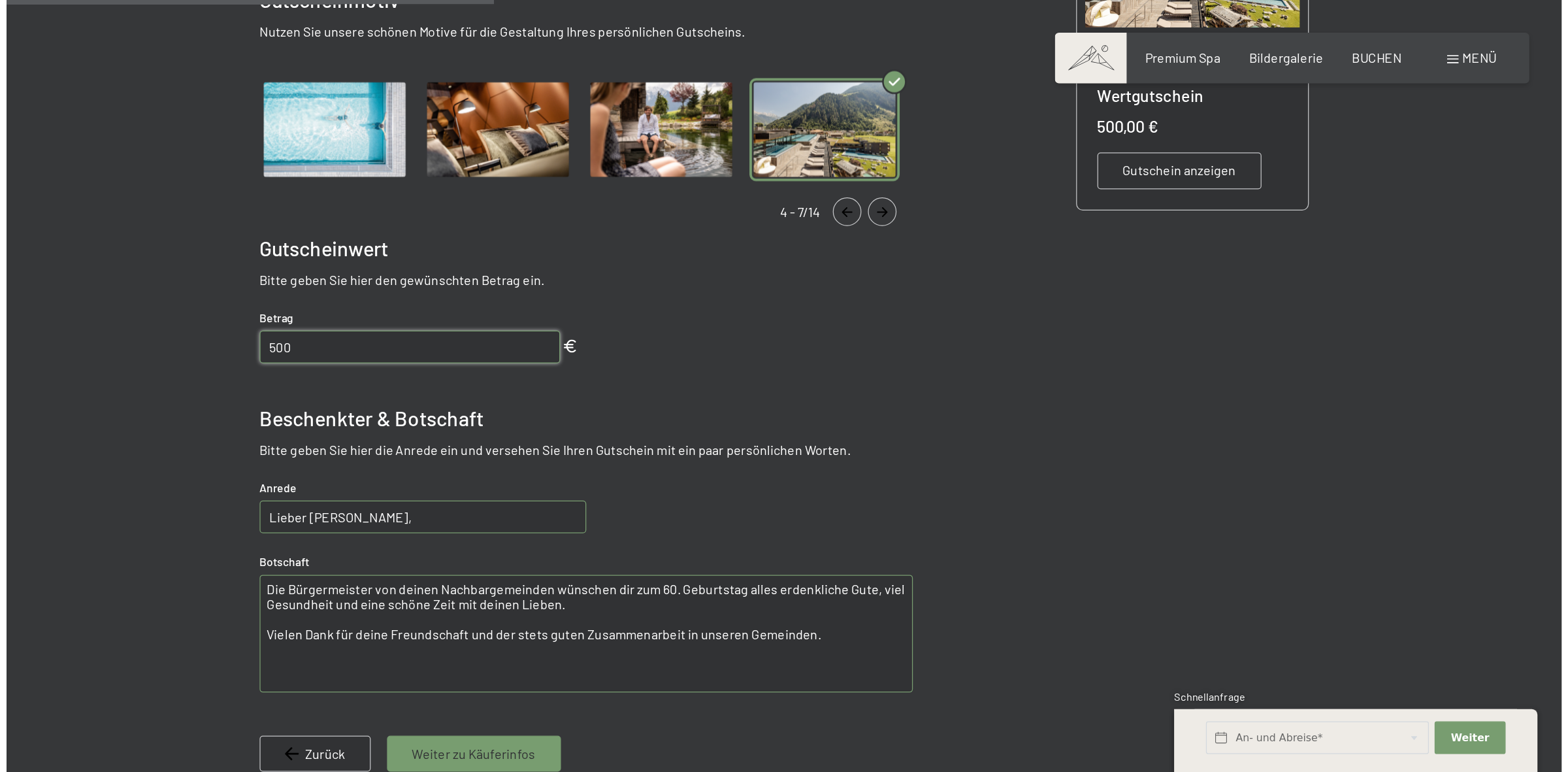
scroll to position [327, 0]
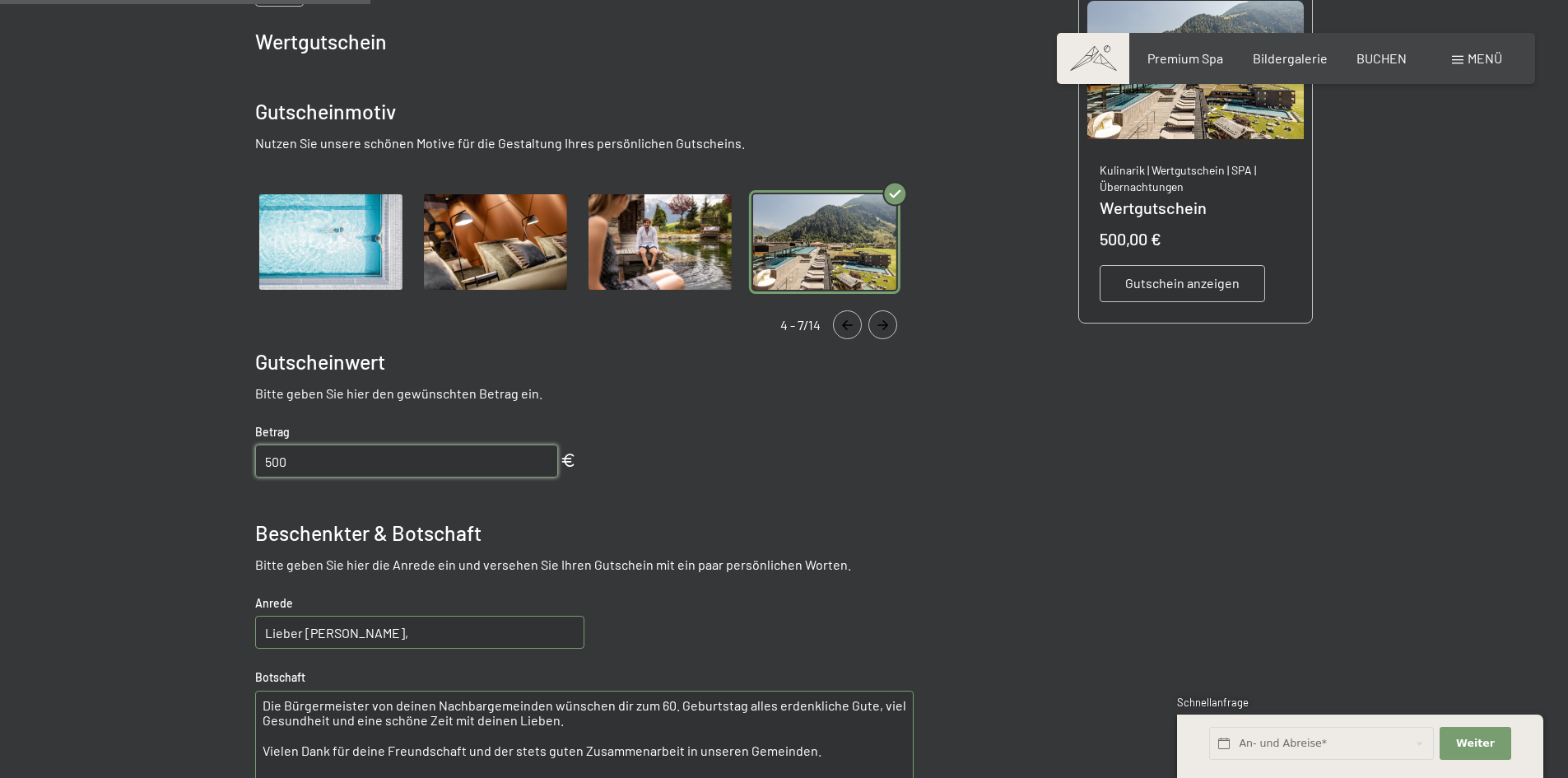
type textarea "Die Bürgermeister von deinen Nachbargemeinden wünschen dir zum 60. Geburtstag a…"
click at [1210, 290] on span "Gutschein anzeigen" at bounding box center [1182, 282] width 115 height 18
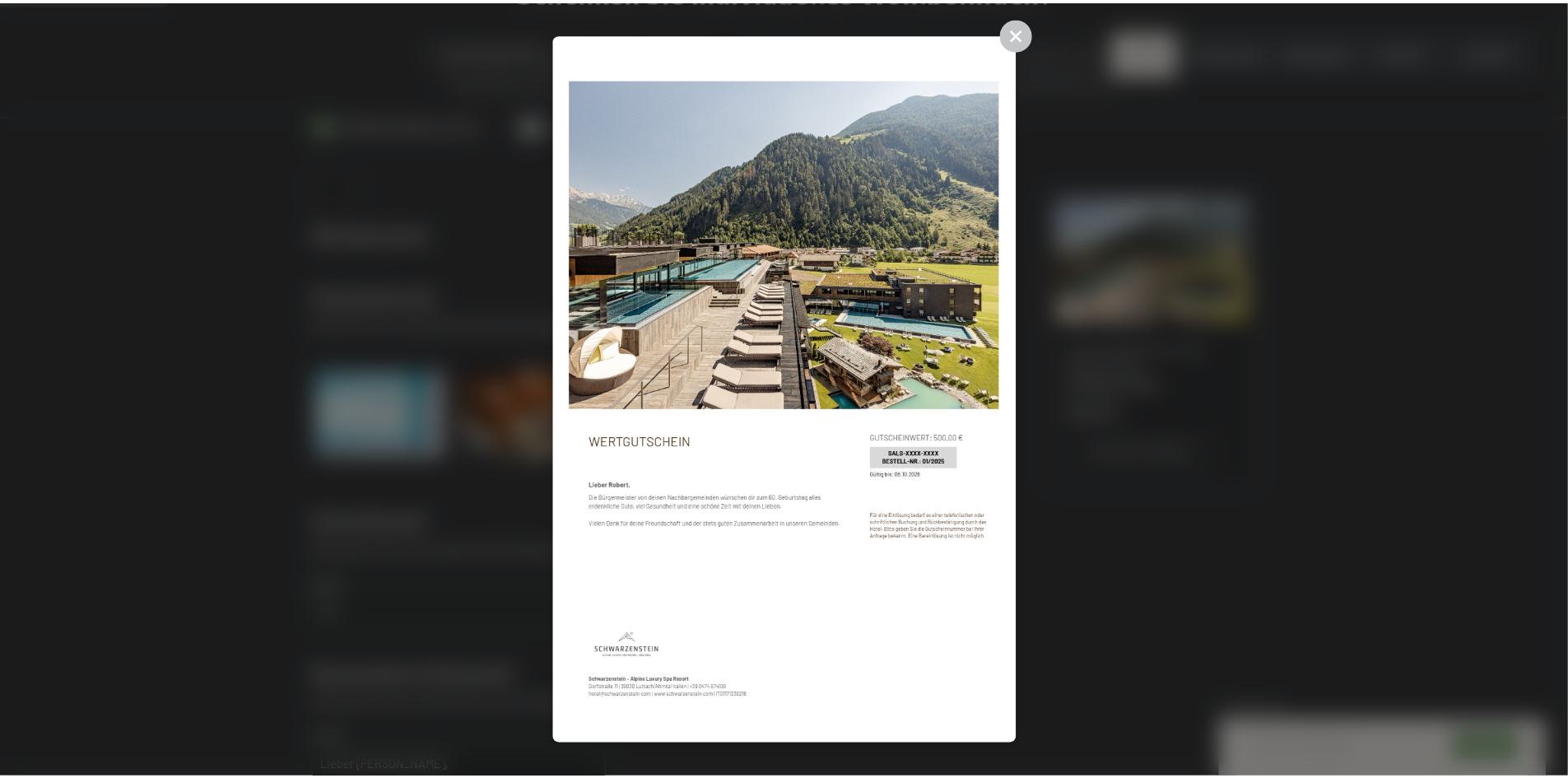
scroll to position [194, 0]
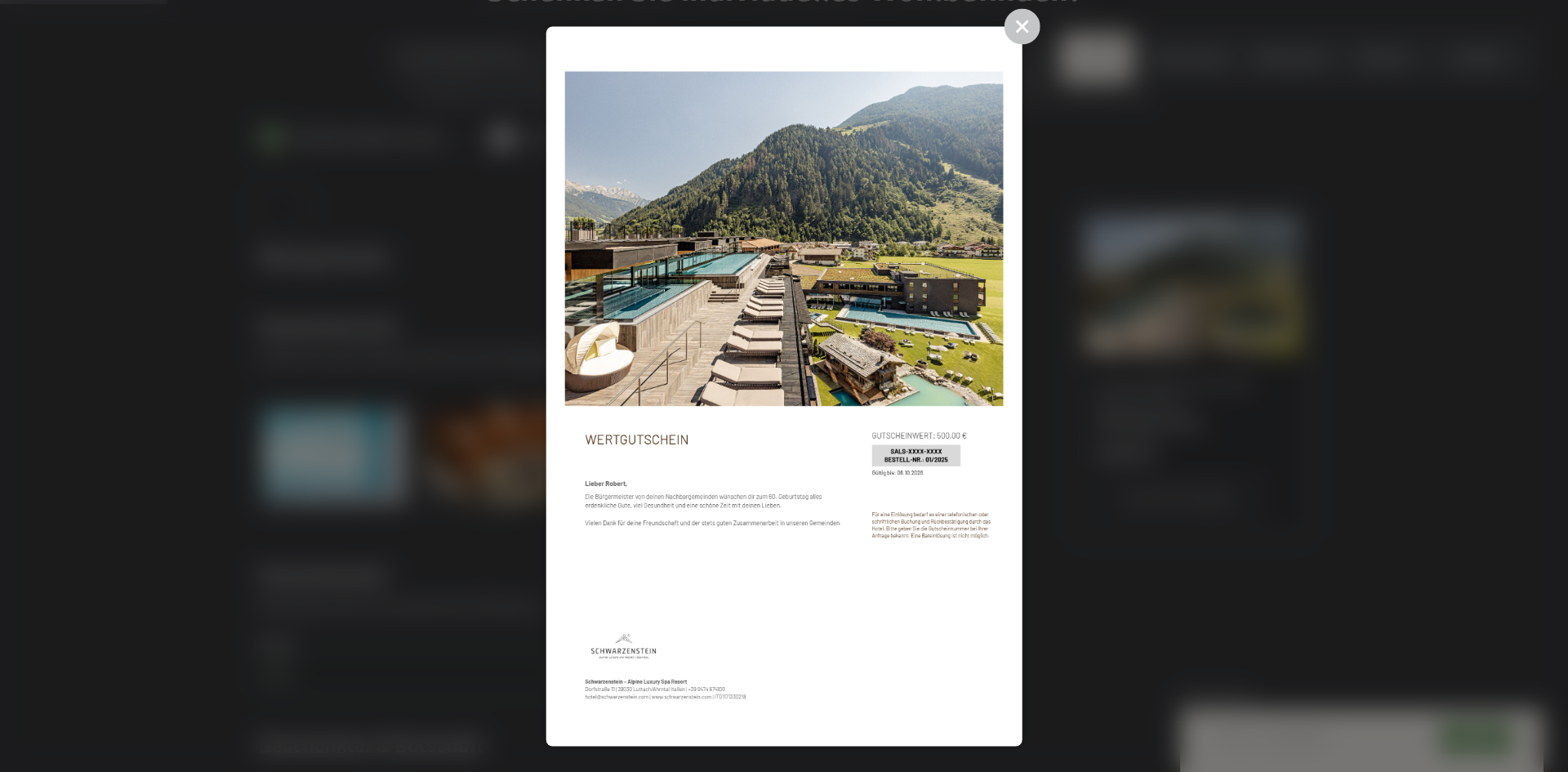
click at [774, 530] on img at bounding box center [784, 386] width 439 height 683
click at [1027, 25] on icon at bounding box center [1022, 26] width 36 height 36
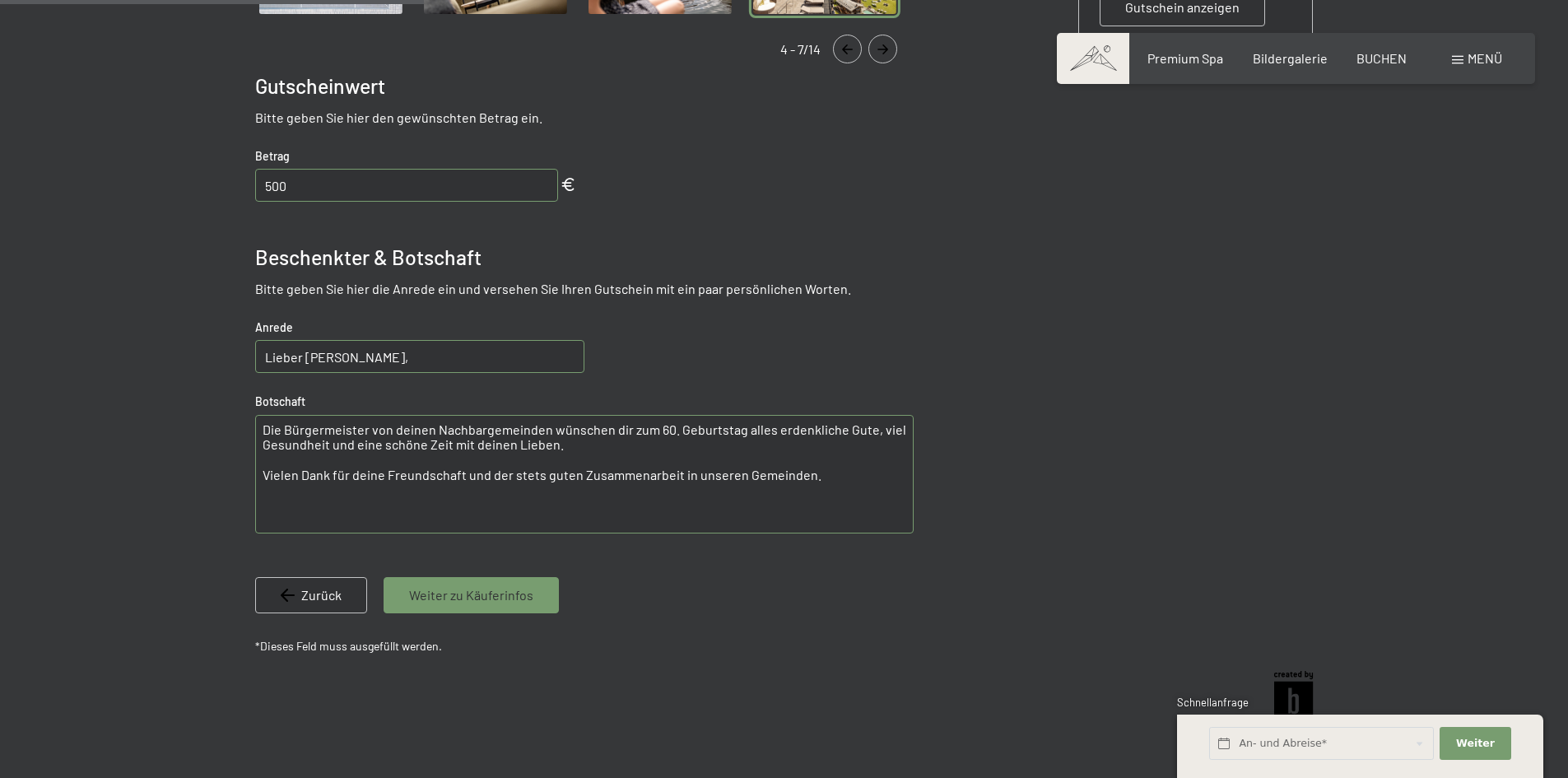
scroll to position [688, 0]
click at [840, 482] on textarea "Die Bürgermeister von deinen Nachbargemeinden wünschen dir zum 60. Geburtstag a…" at bounding box center [584, 473] width 658 height 118
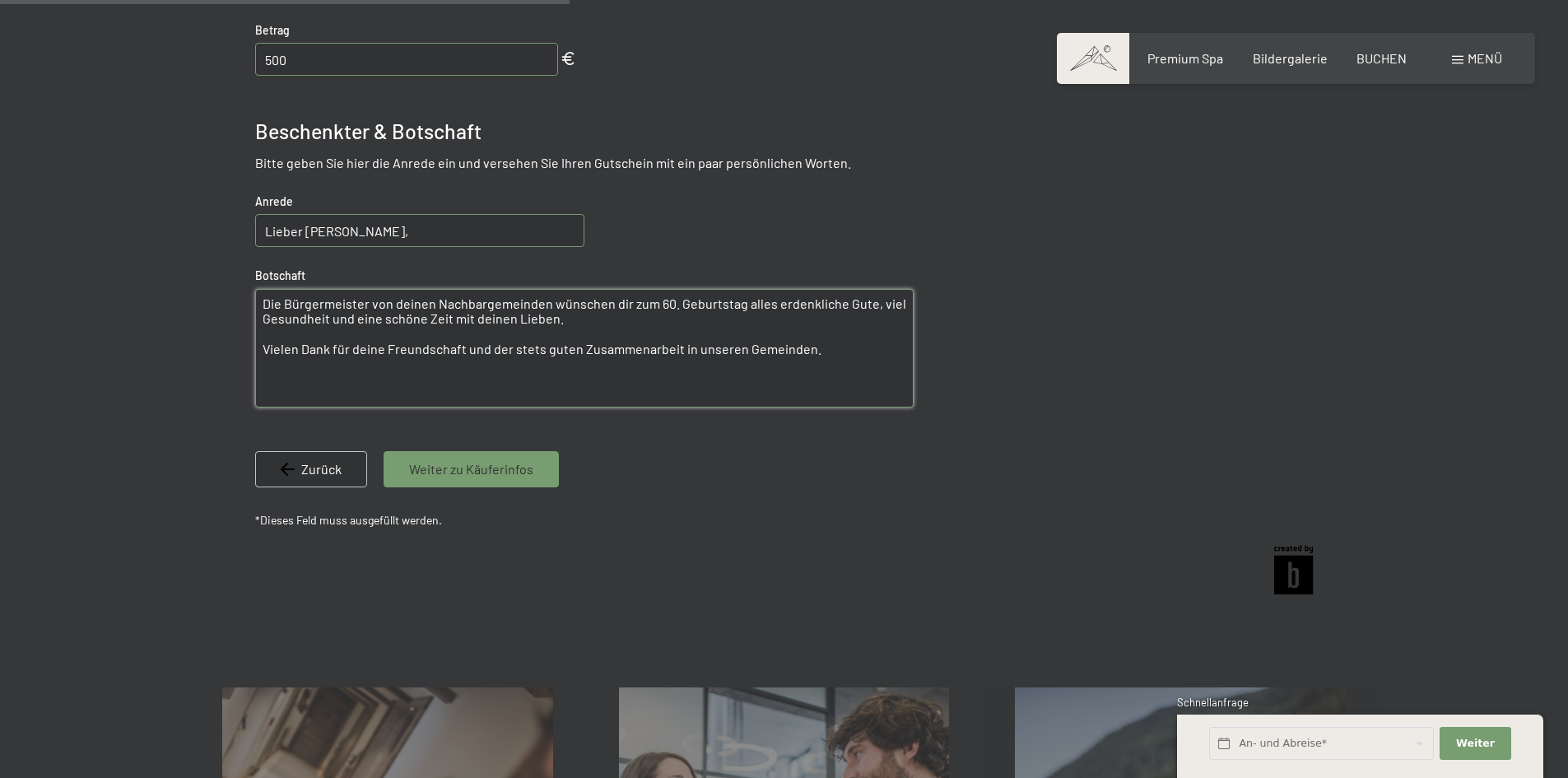
scroll to position [823, 0]
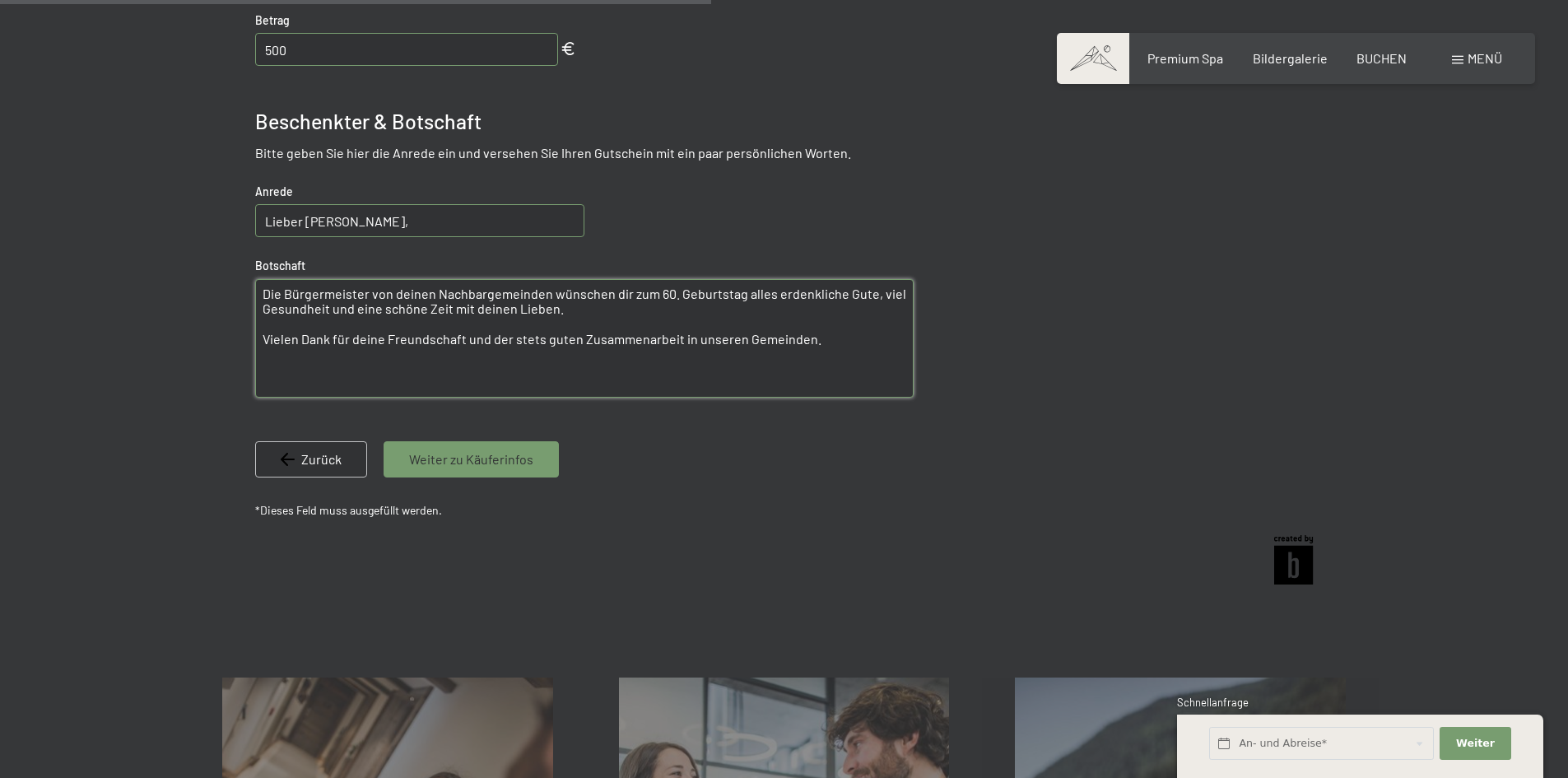
drag, startPoint x: 829, startPoint y: 343, endPoint x: 252, endPoint y: 290, distance: 579.4
click at [252, 290] on bn-voucher-app at bounding box center [783, 46] width 1123 height 1096
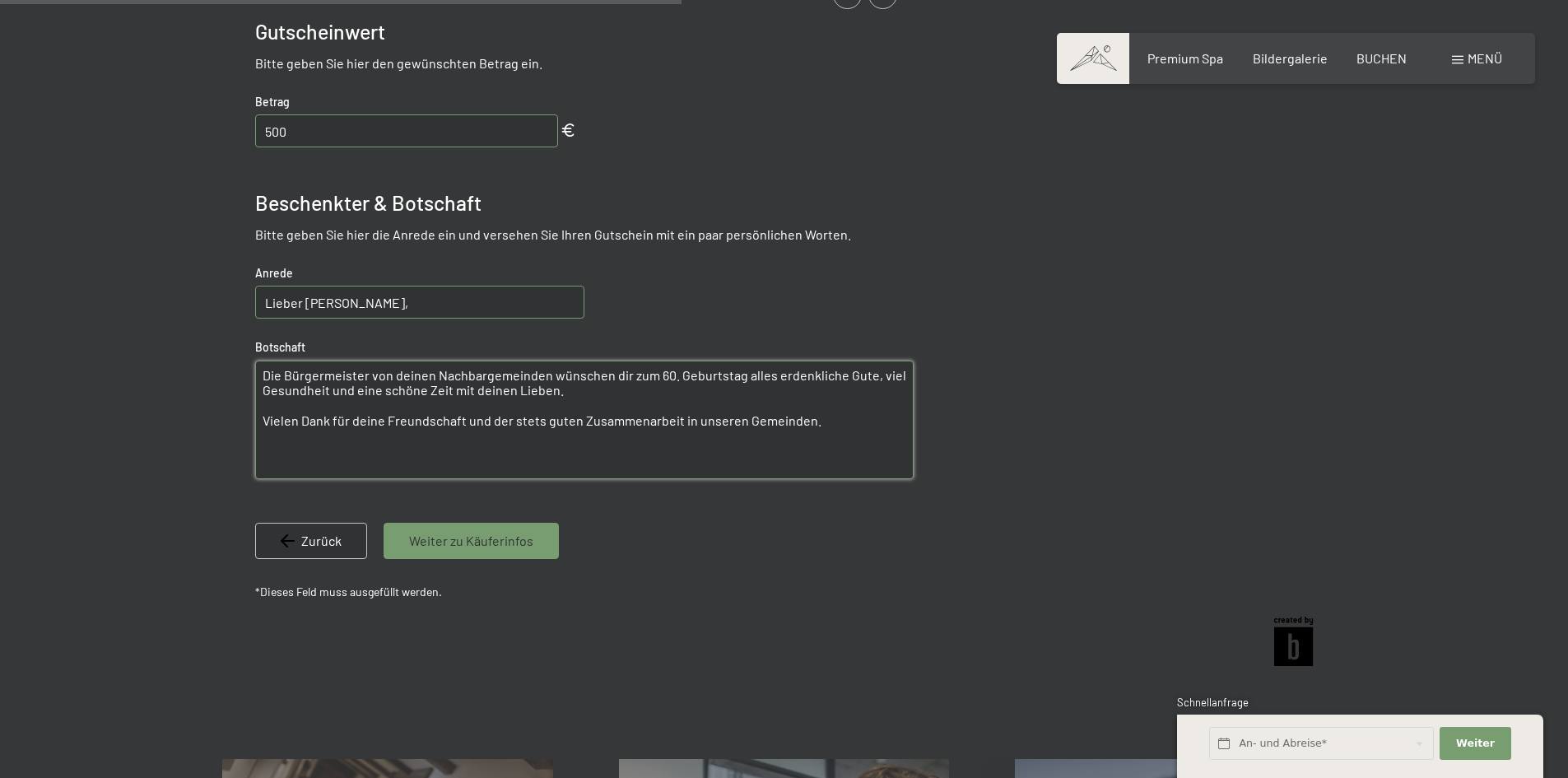
scroll to position [741, 0]
click at [859, 424] on textarea "Die Bürgermeister von deinen Nachbargemeinden wünschen dir zum 60. Geburtstag a…" at bounding box center [584, 420] width 658 height 118
